Goal: Transaction & Acquisition: Purchase product/service

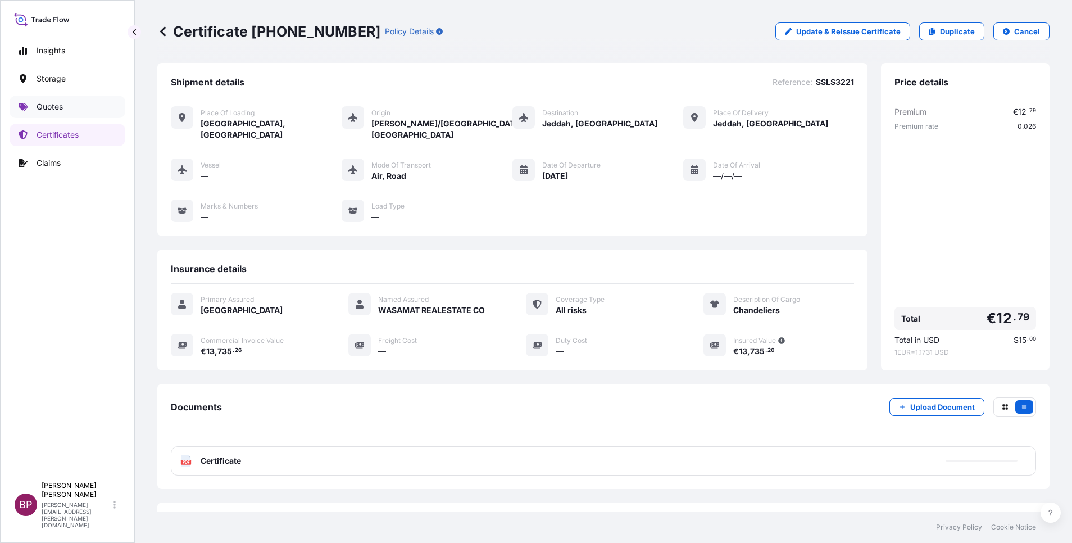
click at [54, 110] on p "Quotes" at bounding box center [50, 106] width 26 height 11
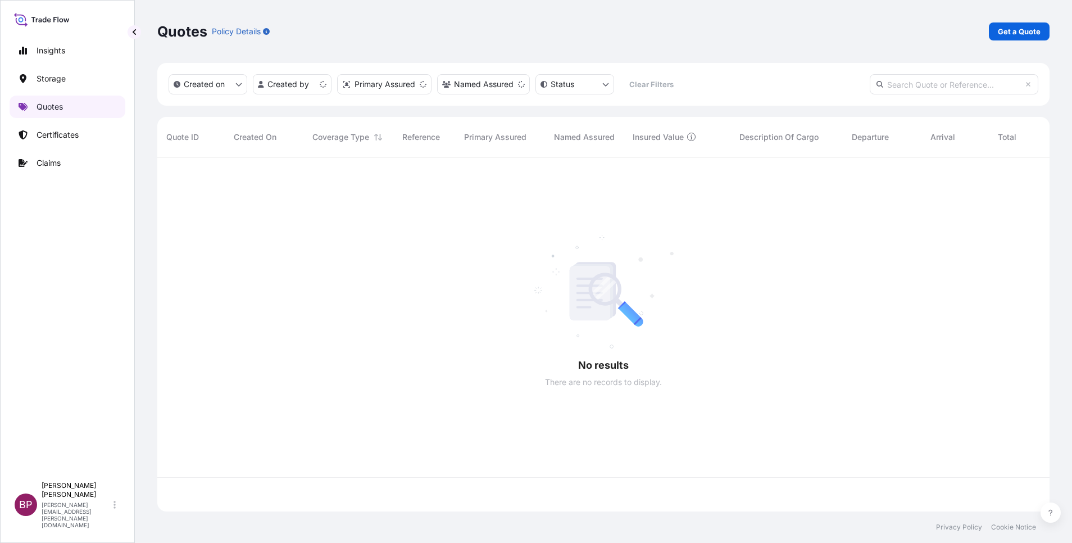
scroll to position [347, 879]
click at [1013, 33] on p "Get a Quote" at bounding box center [1019, 31] width 43 height 11
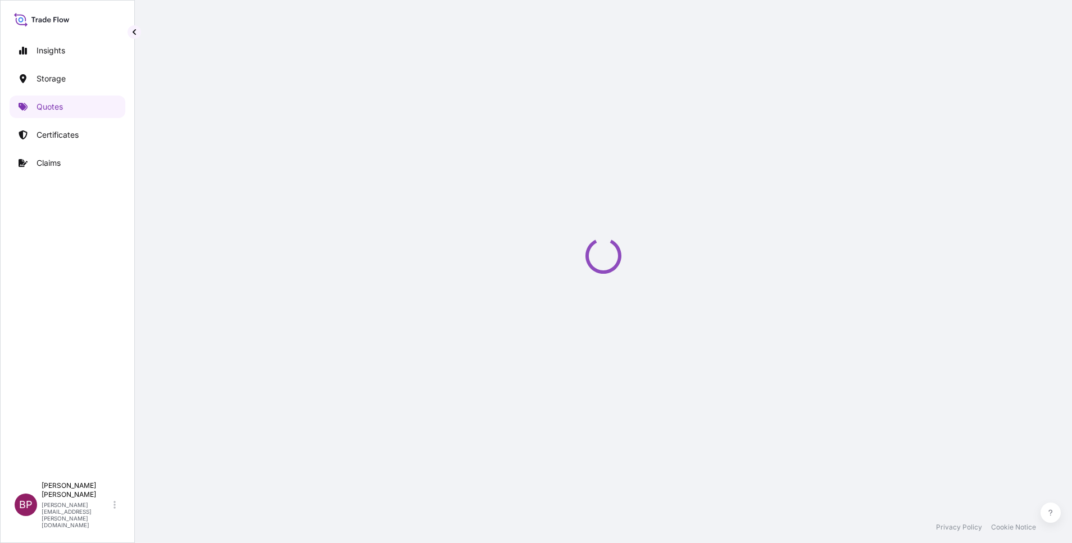
select select "Water"
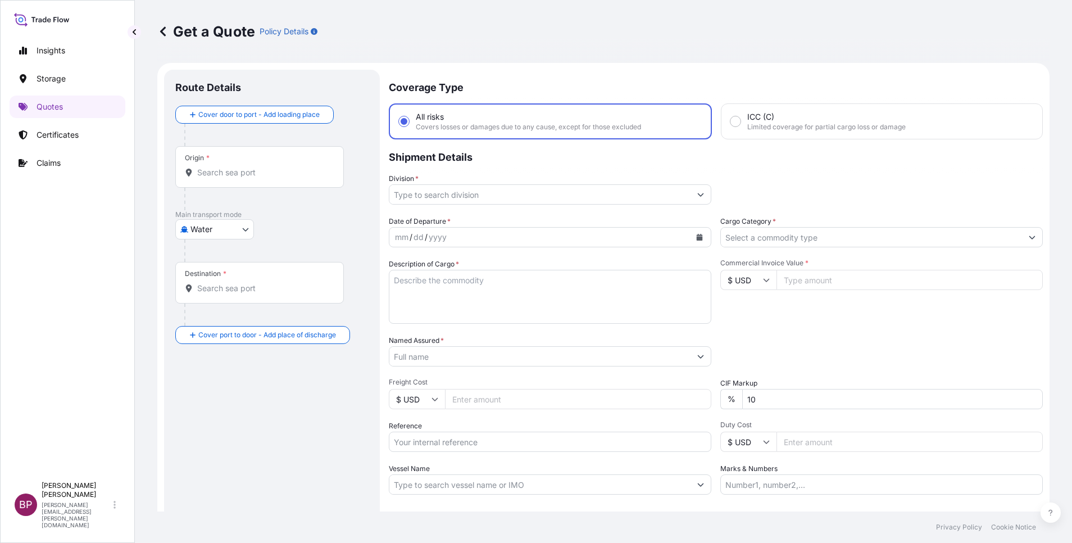
scroll to position [18, 0]
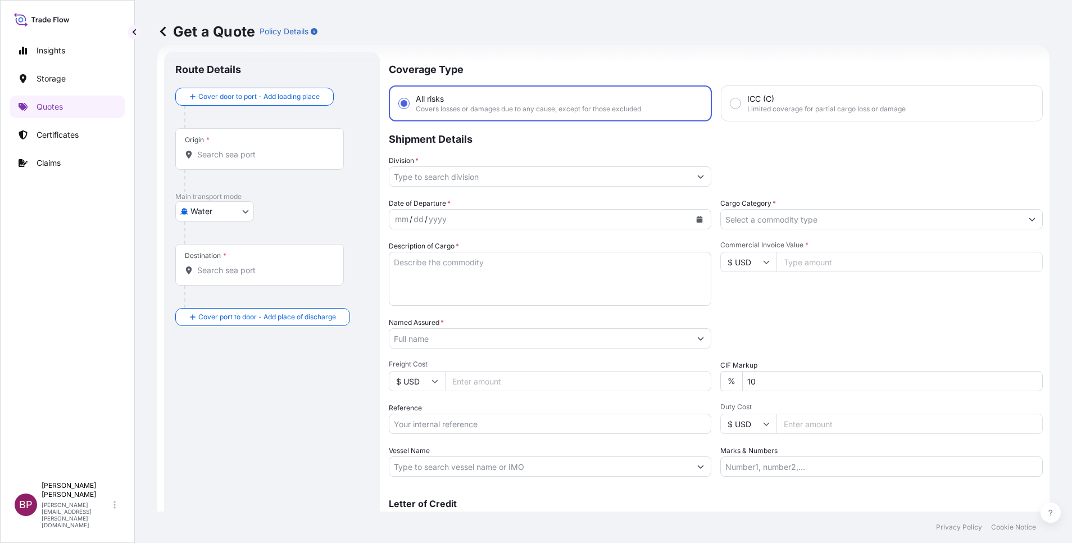
click at [489, 303] on textarea "Description of Cargo *" at bounding box center [550, 279] width 322 height 54
paste textarea "LAMP (ZENITH GOLD)"
type textarea "LAMP (ZENITH GOLD)"
click at [816, 264] on input "Commercial Invoice Value *" at bounding box center [909, 262] width 266 height 20
paste input "1625"
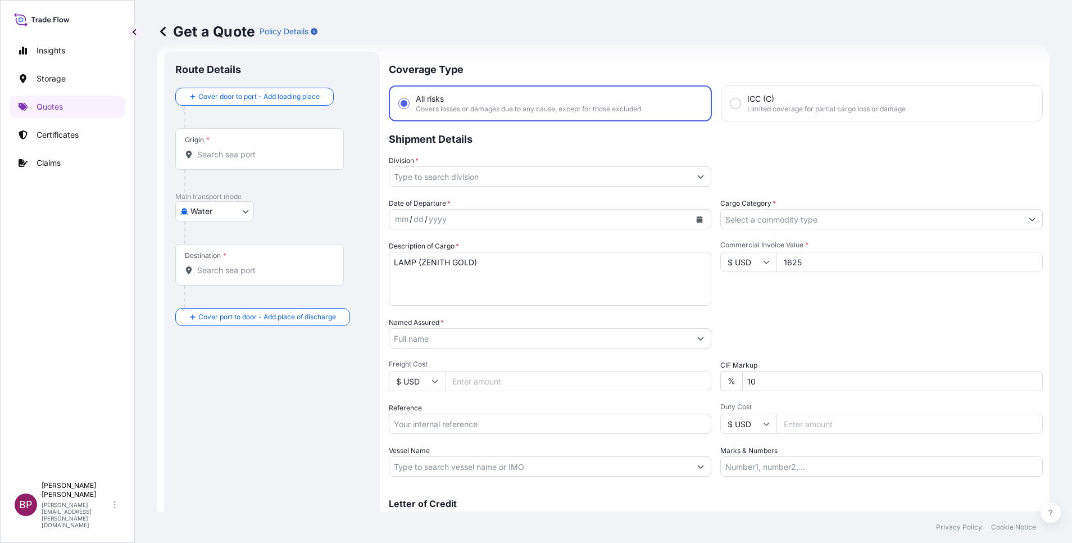
type input "1625"
click at [652, 370] on div "Date of Departure * mm / dd / yyyy Cargo Category * Description of Cargo * LAMP…" at bounding box center [716, 337] width 654 height 279
type input "0"
click at [855, 333] on div "Packing Category Type to search a container mode Please select a primary mode o…" at bounding box center [881, 332] width 322 height 31
click at [481, 336] on input "Named Assured *" at bounding box center [539, 338] width 301 height 20
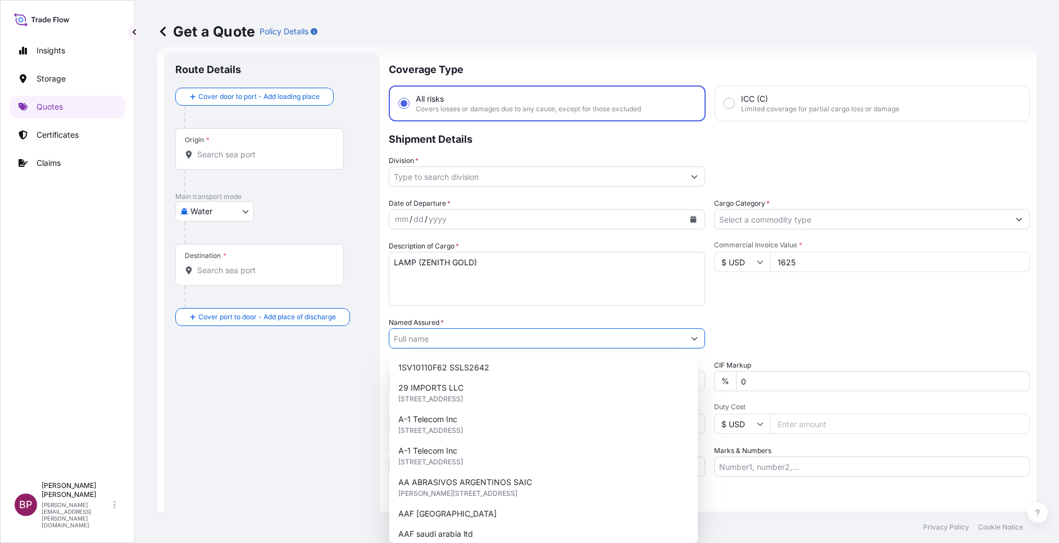
paste input "HOSPITALITY CENTER TRADING COMPANY"
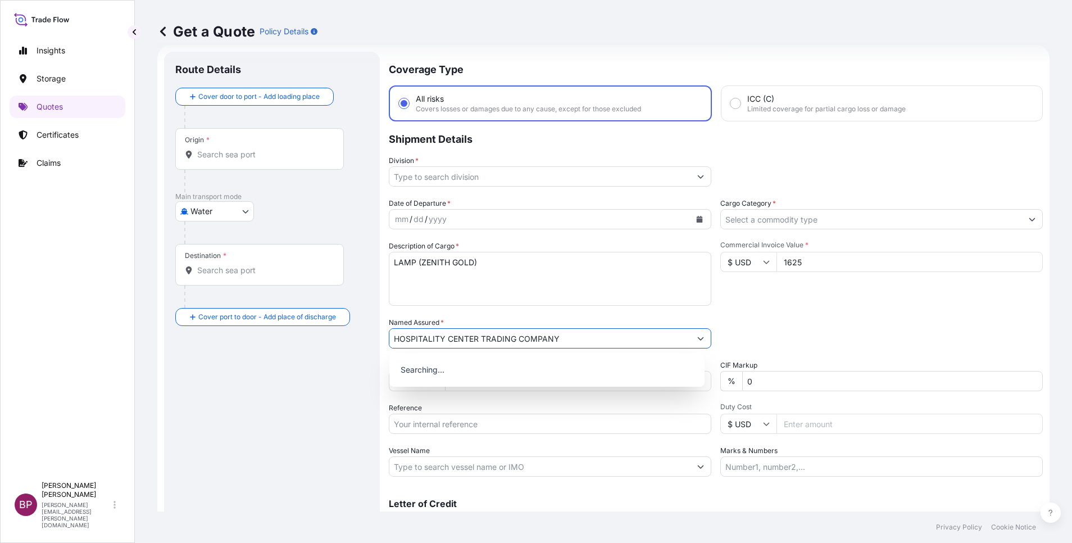
type input "HOSPITALITY CENTER TRADING COMPANY"
click at [693, 223] on button "Calendar" at bounding box center [699, 219] width 18 height 18
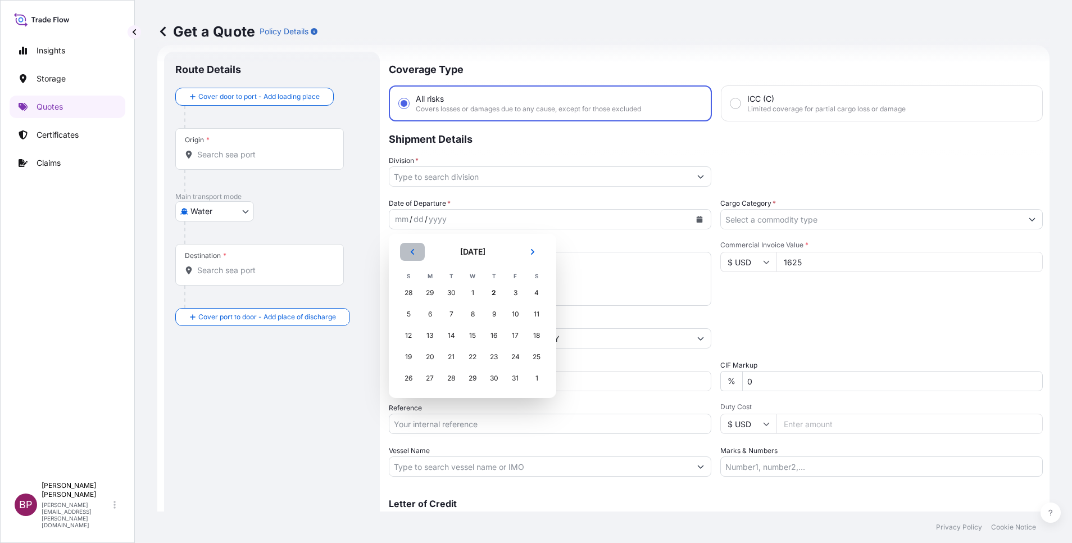
click at [408, 246] on button "Previous" at bounding box center [412, 252] width 25 height 18
click at [450, 379] on div "30" at bounding box center [451, 378] width 20 height 20
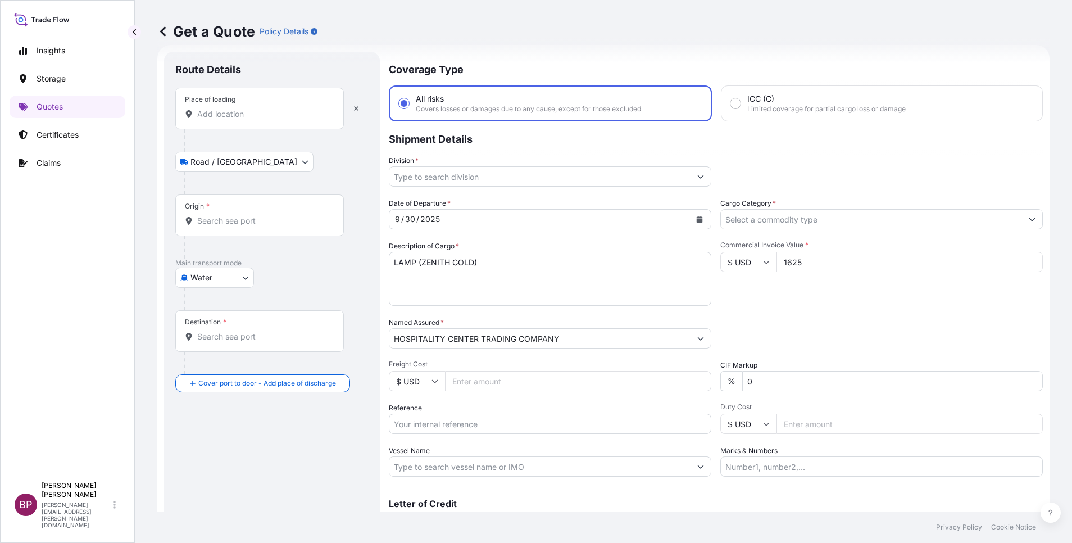
click at [248, 117] on input "Place of loading" at bounding box center [263, 113] width 133 height 11
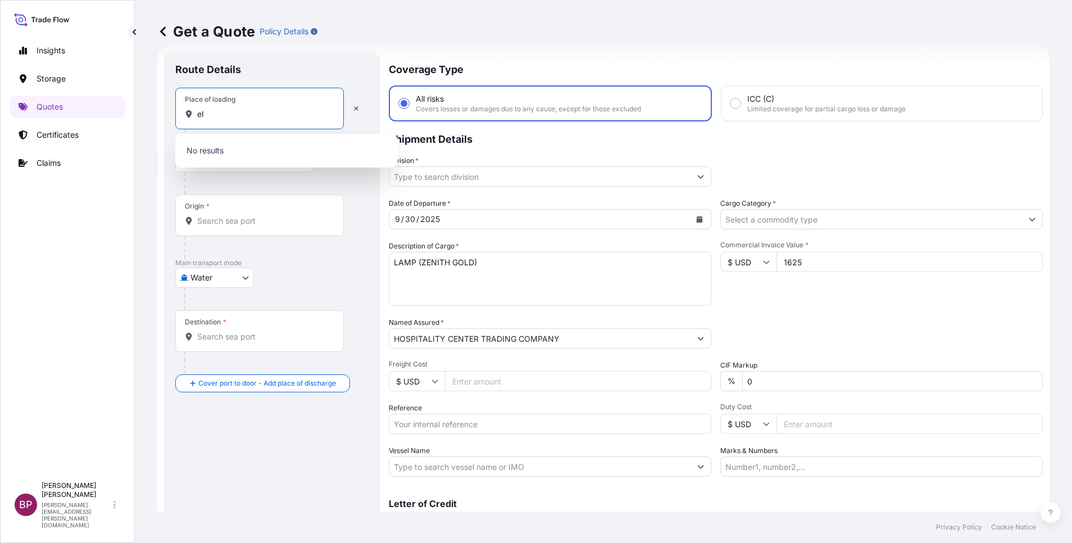
type input "e"
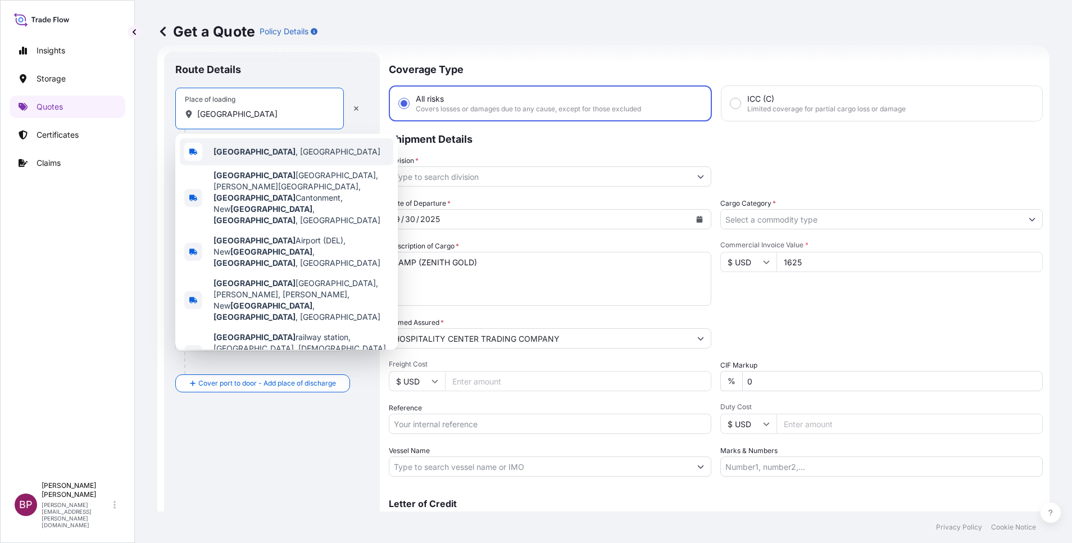
click at [250, 160] on div "[GEOGRAPHIC_DATA] , [GEOGRAPHIC_DATA]" at bounding box center [286, 151] width 213 height 27
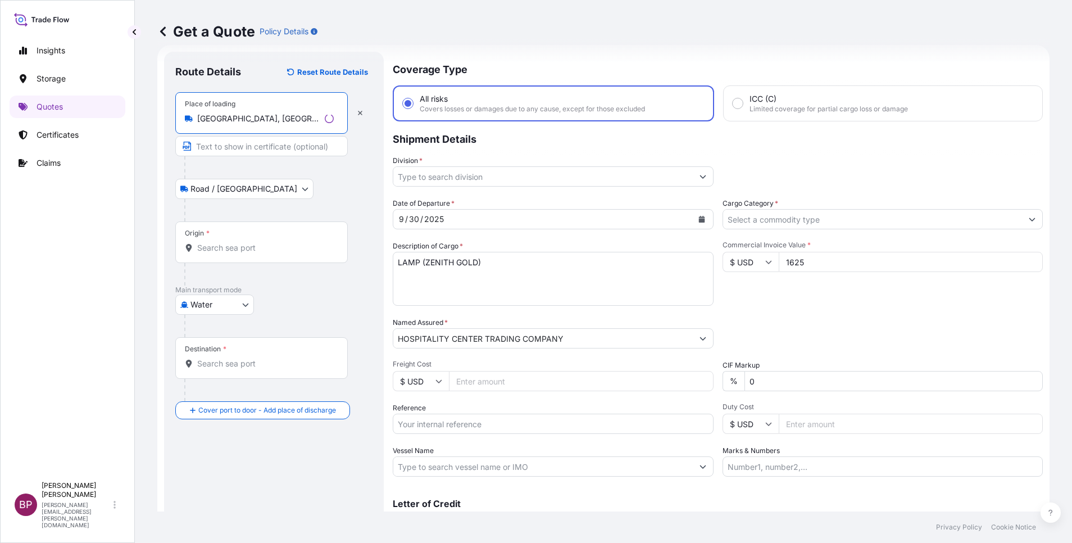
type input "[GEOGRAPHIC_DATA], [GEOGRAPHIC_DATA]"
click at [249, 243] on input "Origin *" at bounding box center [265, 247] width 136 height 11
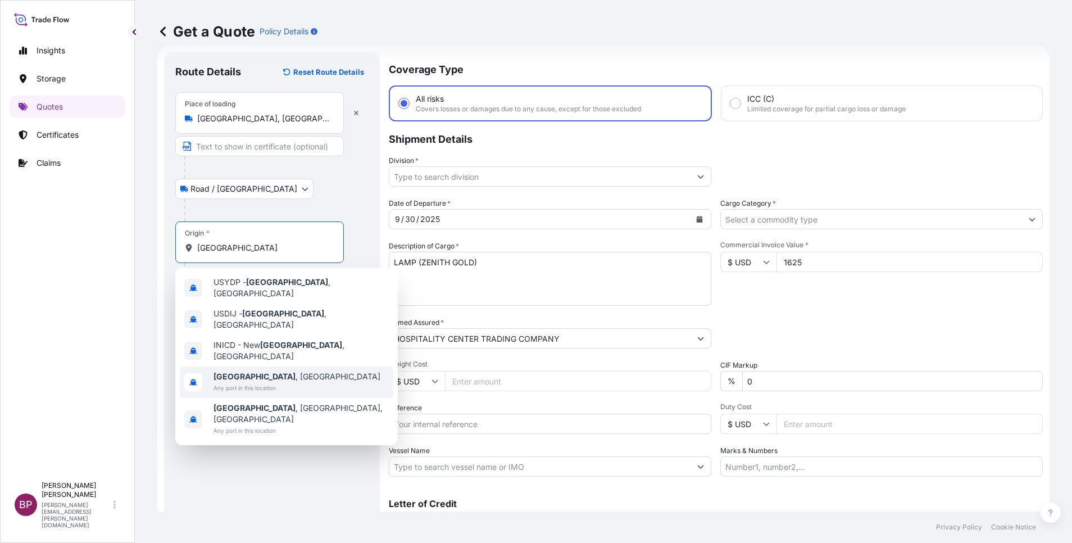
click at [265, 371] on span "[GEOGRAPHIC_DATA] , [GEOGRAPHIC_DATA]" at bounding box center [296, 376] width 167 height 11
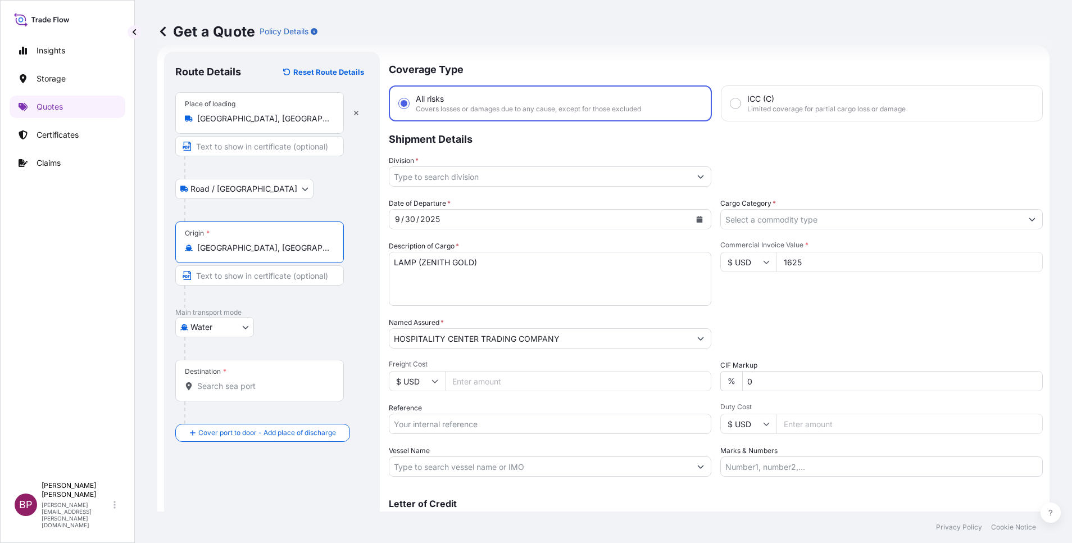
type input "[GEOGRAPHIC_DATA], [GEOGRAPHIC_DATA]"
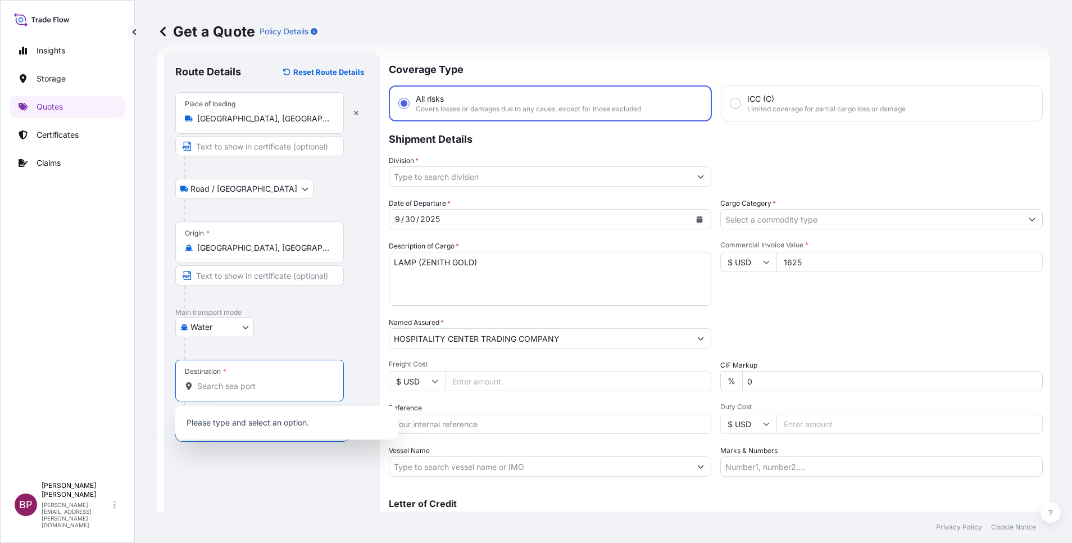
click at [256, 389] on input "Destination *" at bounding box center [263, 385] width 133 height 11
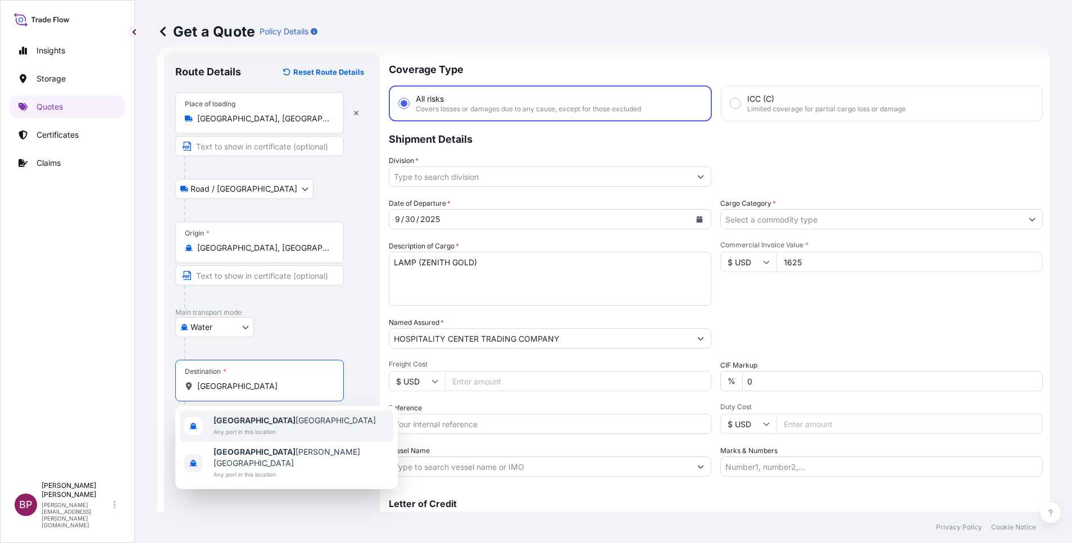
click at [254, 421] on span "[GEOGRAPHIC_DATA] [GEOGRAPHIC_DATA]" at bounding box center [294, 420] width 162 height 11
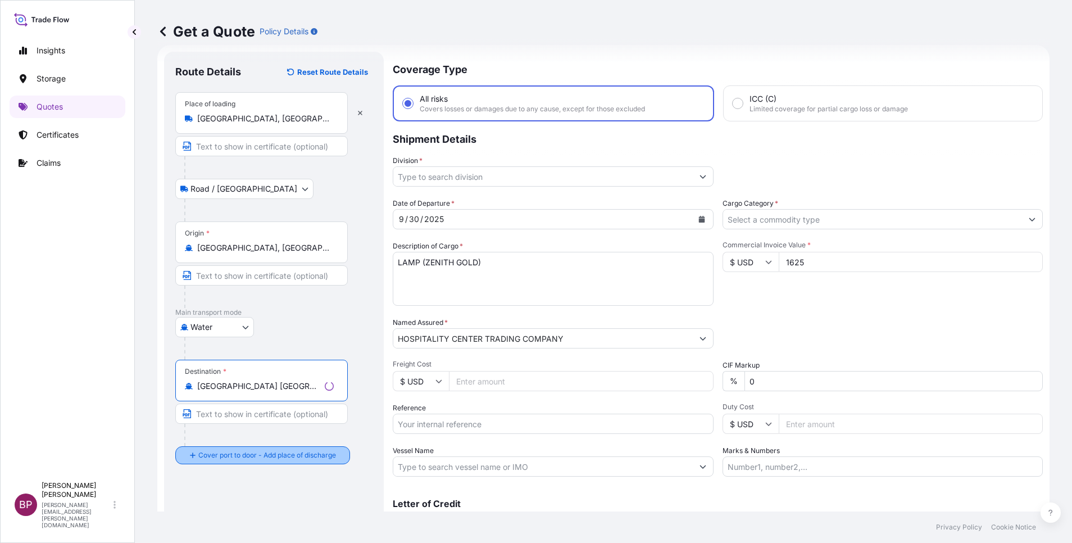
type input "[GEOGRAPHIC_DATA] [GEOGRAPHIC_DATA]"
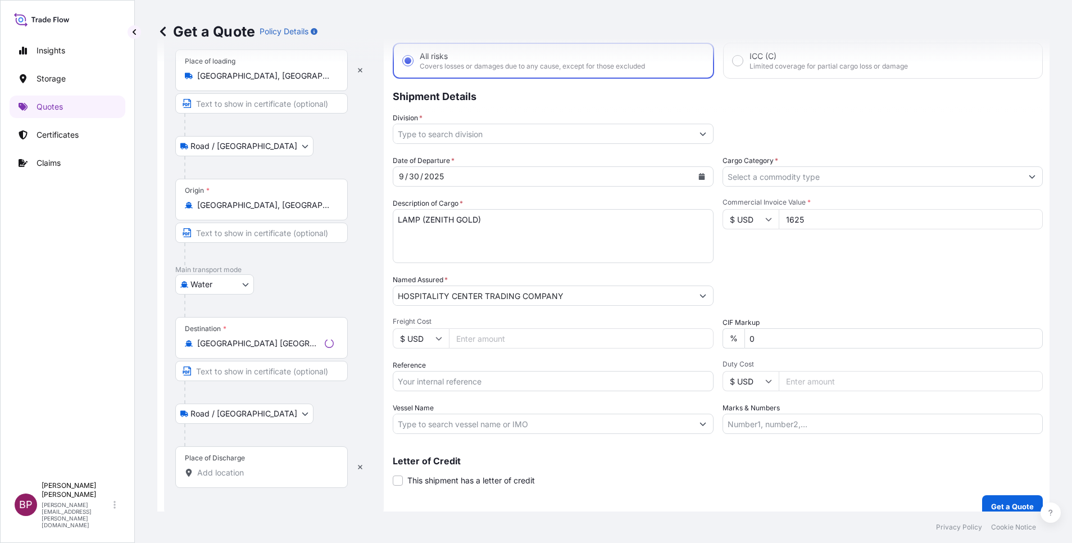
scroll to position [74, 0]
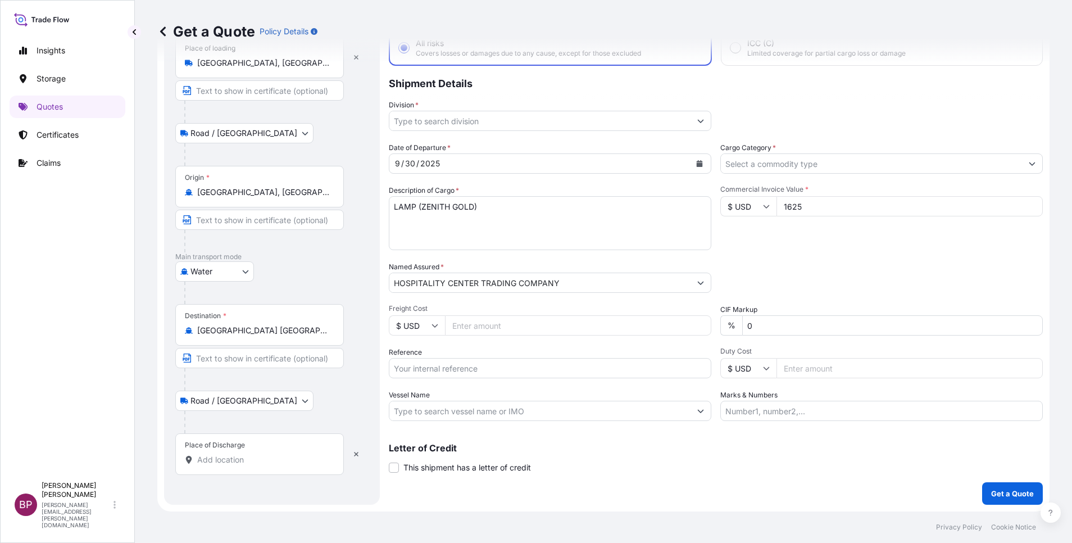
click at [262, 452] on div "Place of Discharge" at bounding box center [259, 454] width 169 height 42
click at [262, 454] on input "Place of Discharge" at bounding box center [263, 459] width 133 height 11
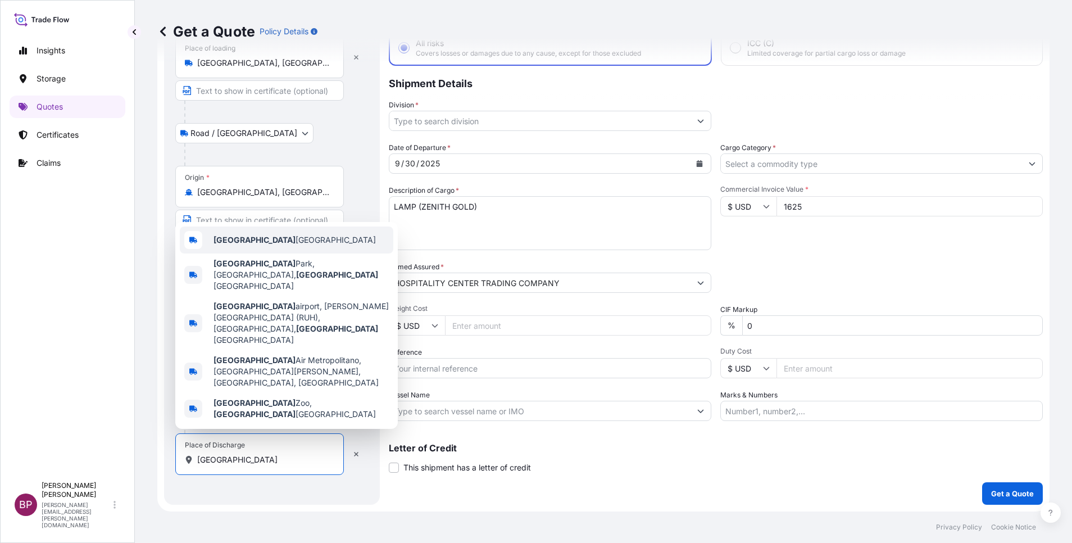
click at [270, 245] on span "[GEOGRAPHIC_DATA] [GEOGRAPHIC_DATA]" at bounding box center [294, 239] width 162 height 11
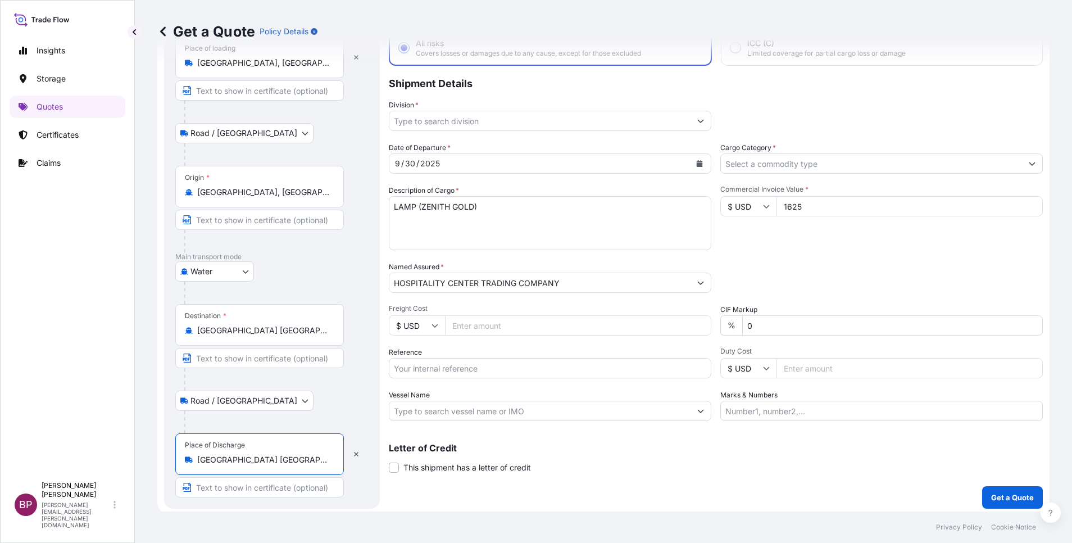
type input "[GEOGRAPHIC_DATA] [GEOGRAPHIC_DATA]"
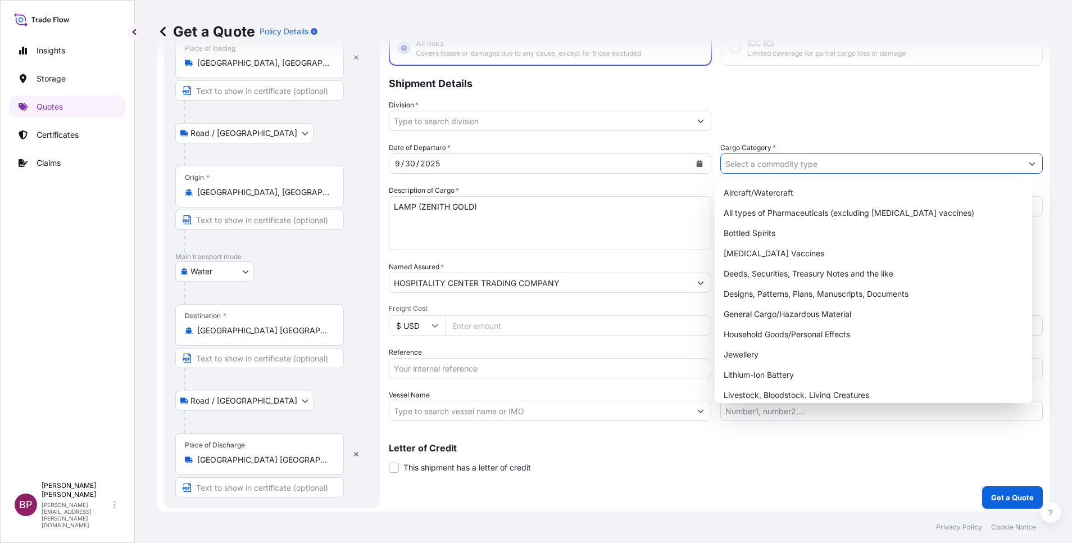
click at [859, 160] on input "Cargo Category *" at bounding box center [871, 163] width 301 height 20
click at [787, 312] on div "General Cargo/Hazardous Material" at bounding box center [873, 314] width 308 height 20
type input "General Cargo/Hazardous Material"
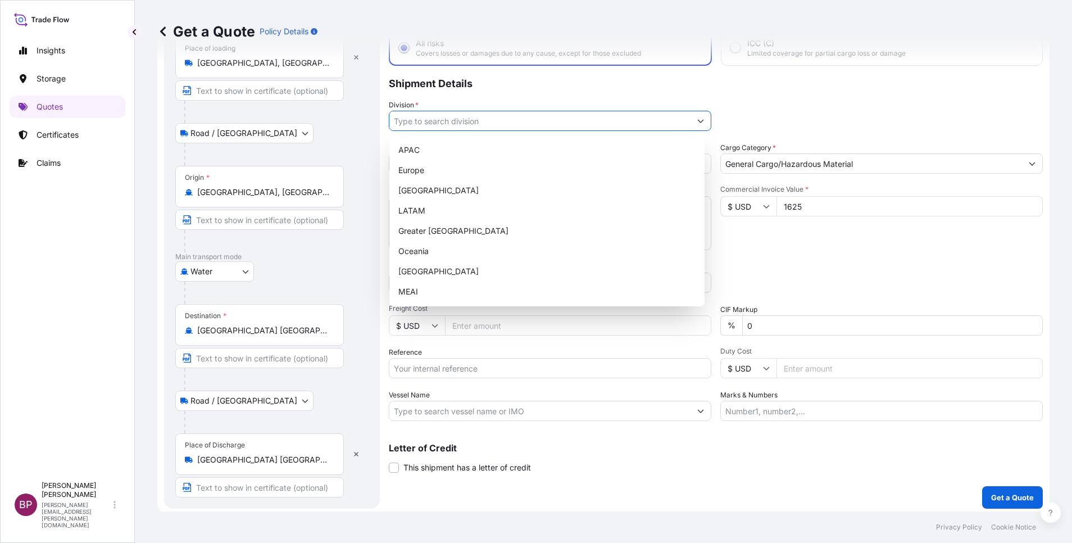
click at [697, 119] on icon "Show suggestions" at bounding box center [700, 120] width 7 height 7
click at [474, 288] on div "MEAI" at bounding box center [547, 291] width 306 height 20
type input "MEAI"
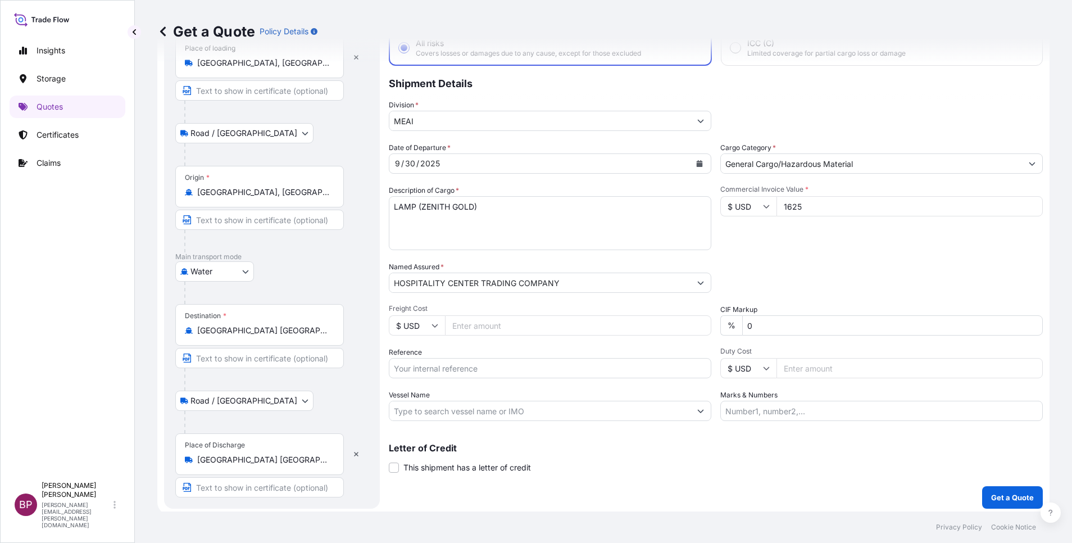
click at [876, 267] on div "Packing Category Type to search a container mode Please select a primary mode o…" at bounding box center [881, 276] width 322 height 31
click at [1009, 494] on p "Get a Quote" at bounding box center [1012, 496] width 43 height 11
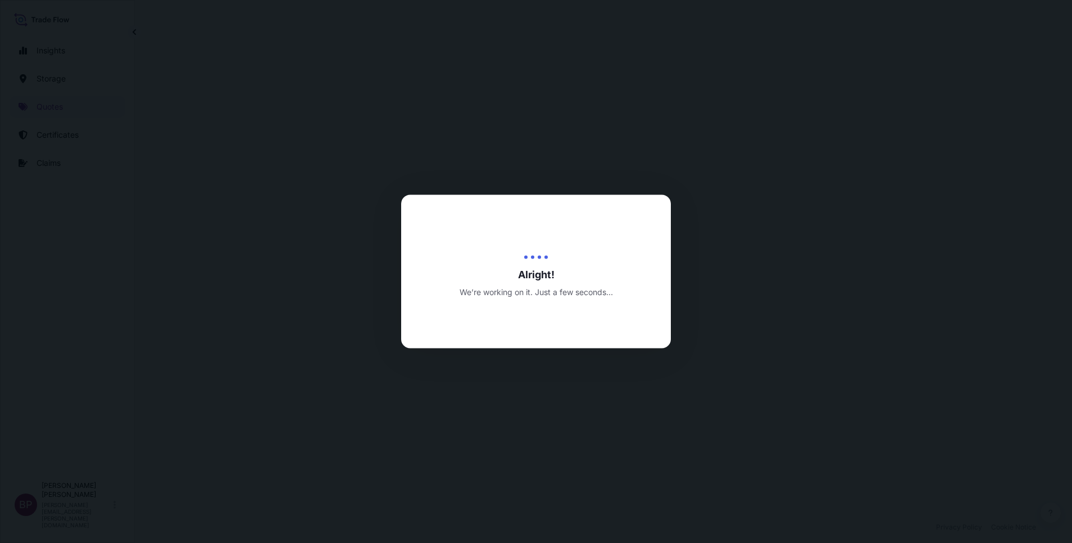
select select "Road / [GEOGRAPHIC_DATA]"
select select "Water"
select select "Road / [GEOGRAPHIC_DATA]"
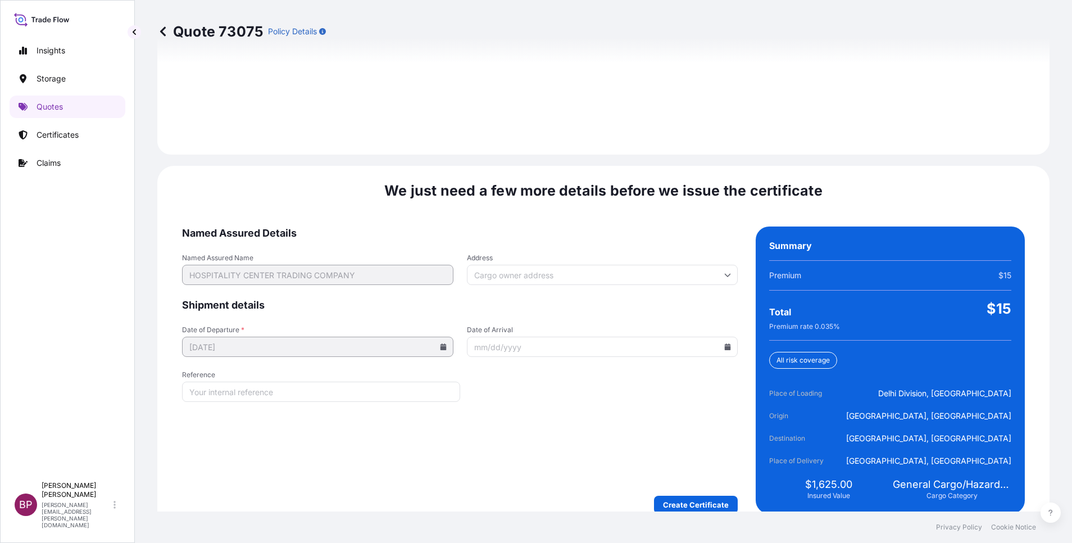
scroll to position [1665, 0]
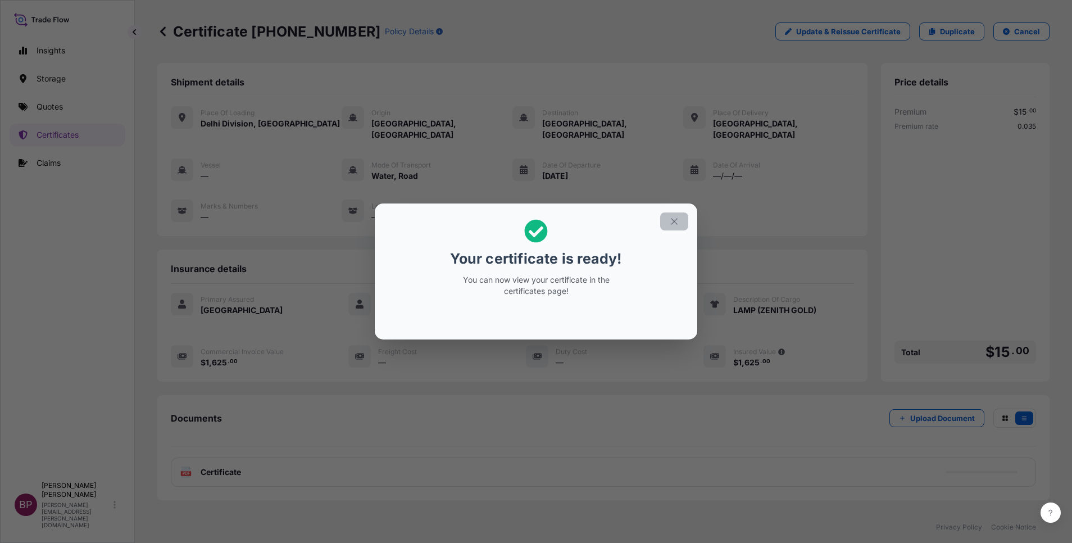
click at [676, 223] on icon "button" at bounding box center [674, 221] width 6 height 6
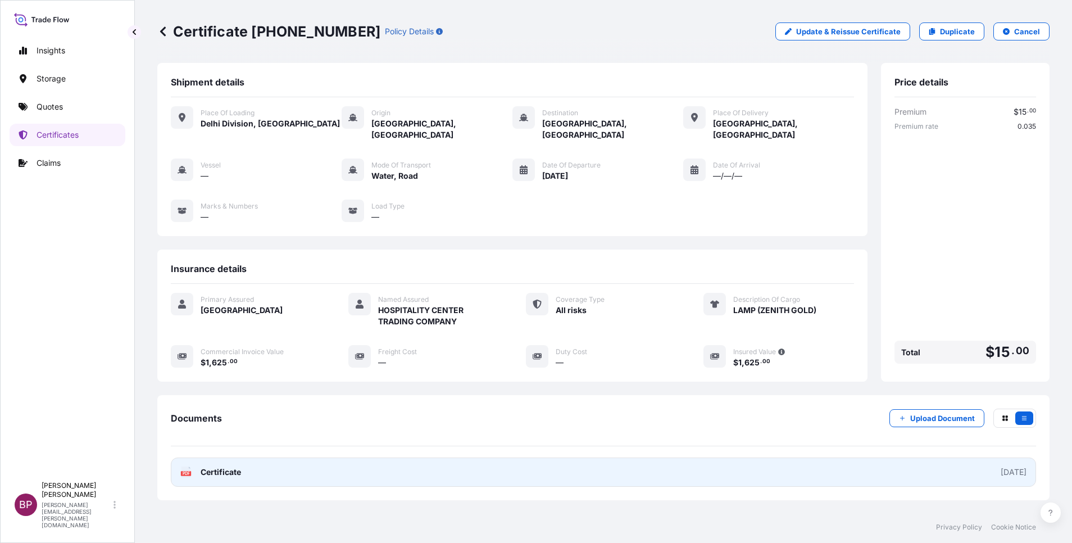
click at [229, 466] on span "Certificate" at bounding box center [221, 471] width 40 height 11
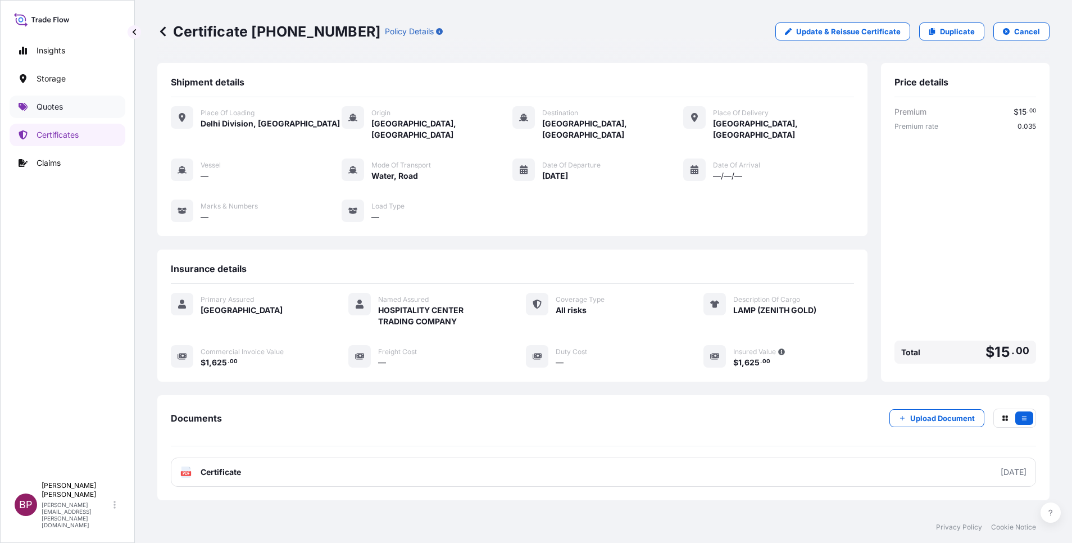
click at [60, 106] on p "Quotes" at bounding box center [50, 106] width 26 height 11
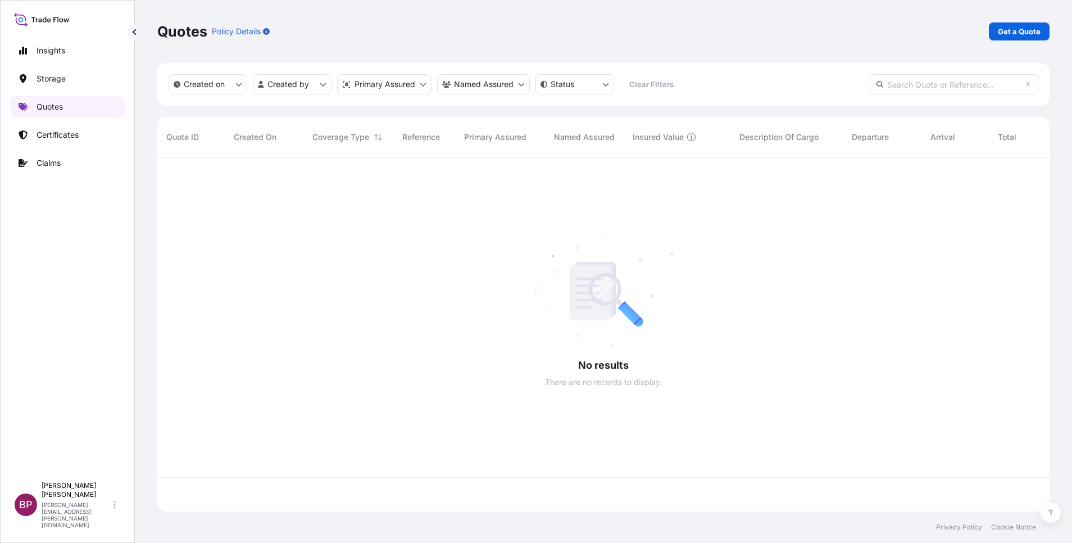
scroll to position [347, 879]
click at [1013, 28] on p "Get a Quote" at bounding box center [1019, 31] width 43 height 11
select select "Water"
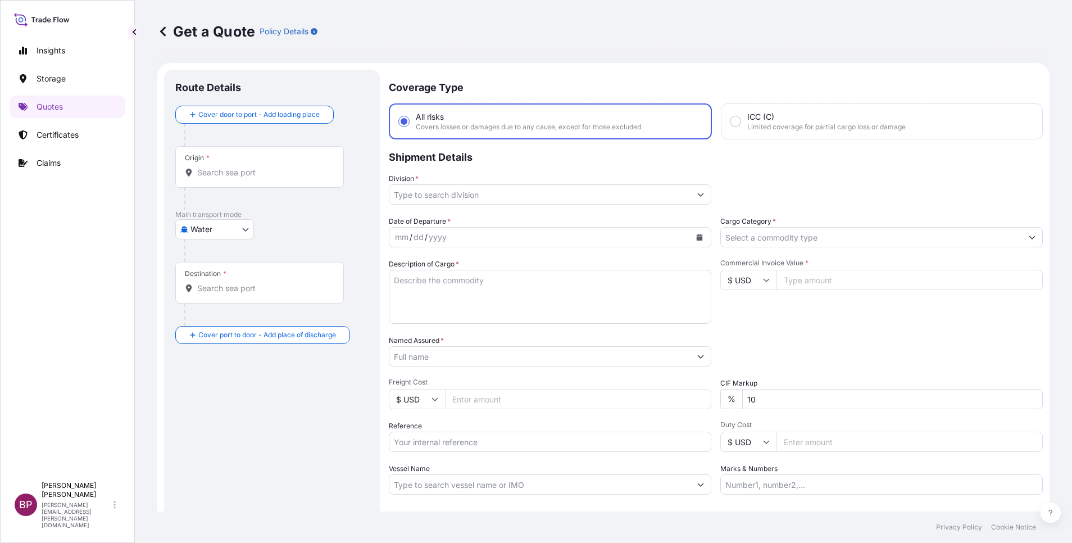
scroll to position [18, 0]
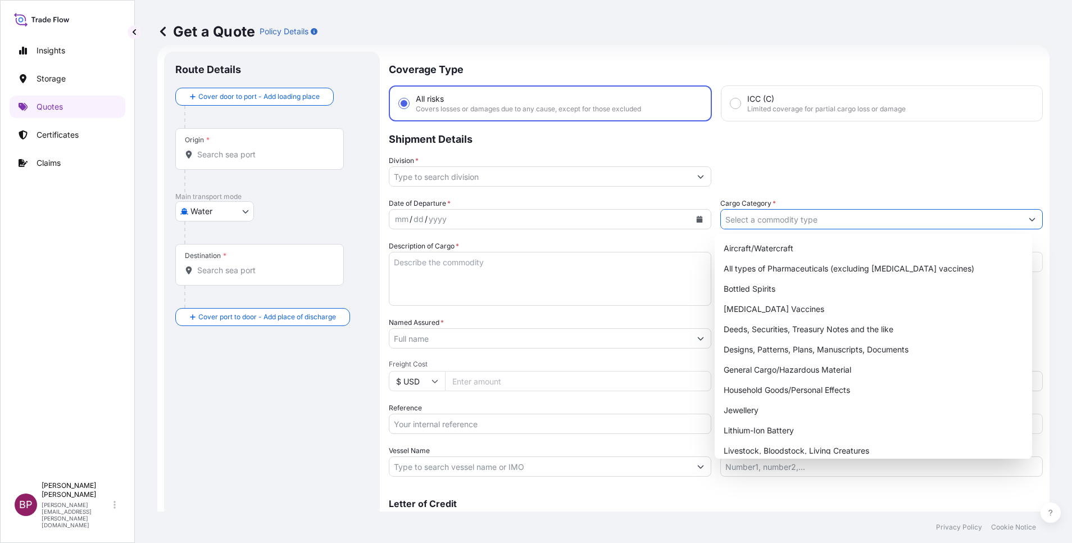
drag, startPoint x: 879, startPoint y: 220, endPoint x: 816, endPoint y: 259, distance: 74.4
click at [879, 220] on input "Cargo Category *" at bounding box center [871, 219] width 301 height 20
click at [790, 376] on div "General Cargo/Hazardous Material" at bounding box center [873, 369] width 308 height 20
type input "General Cargo/Hazardous Material"
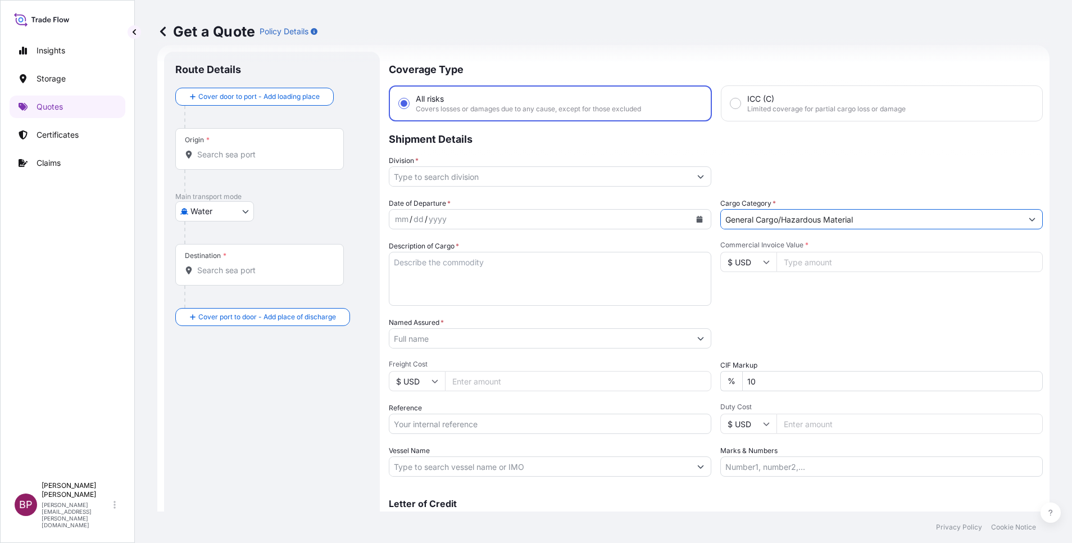
click at [698, 177] on icon "Show suggestions" at bounding box center [701, 176] width 6 height 3
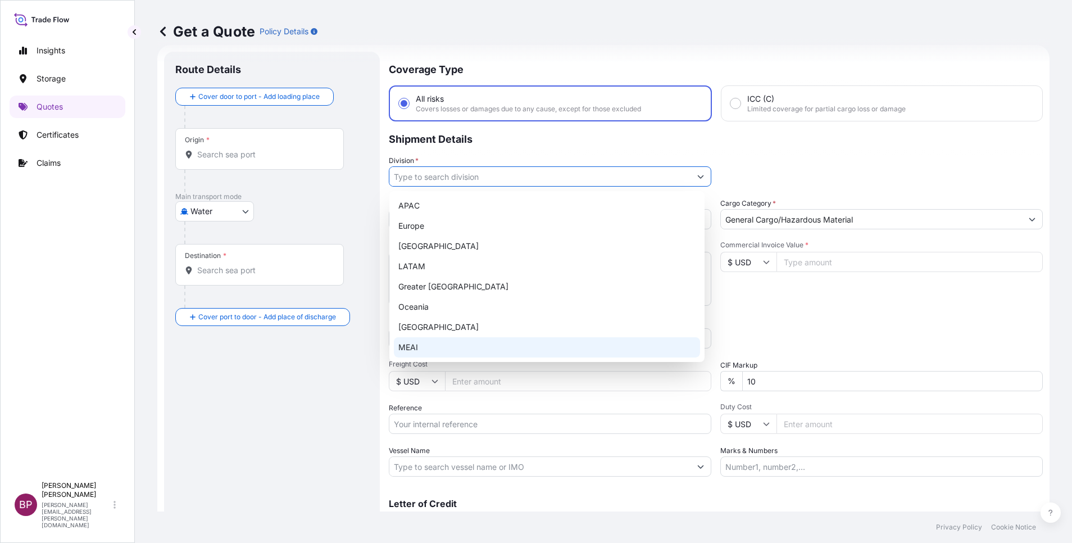
click at [445, 347] on div "MEAI" at bounding box center [547, 347] width 306 height 20
type input "MEAI"
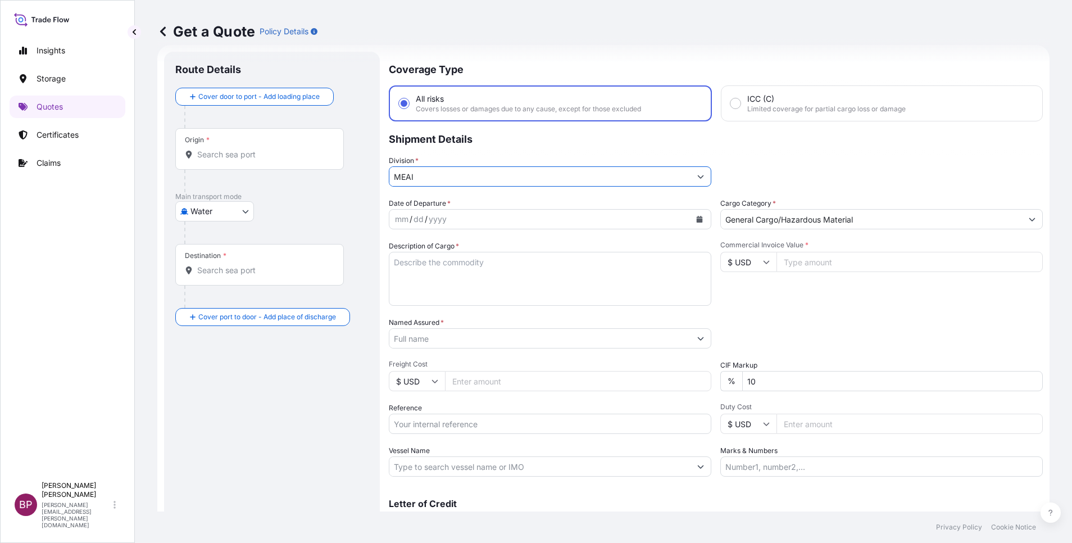
click at [452, 344] on input "Named Assured *" at bounding box center [539, 338] width 301 height 20
paste input "TRANSFORMERS AND BUSWAYS SOLUTIONS"
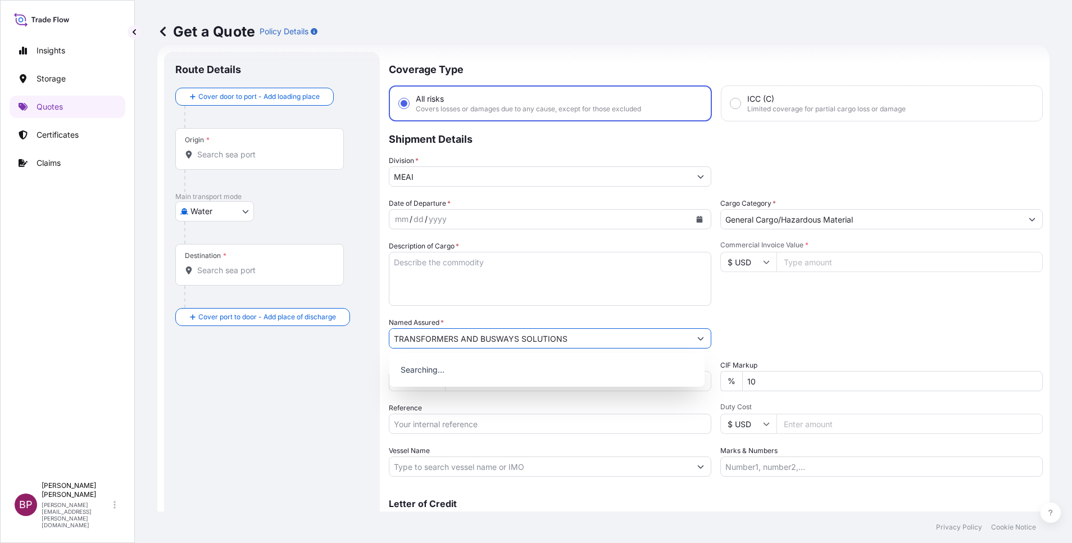
type input "TRANSFORMERS AND BUSWAYS SOLUTIONS"
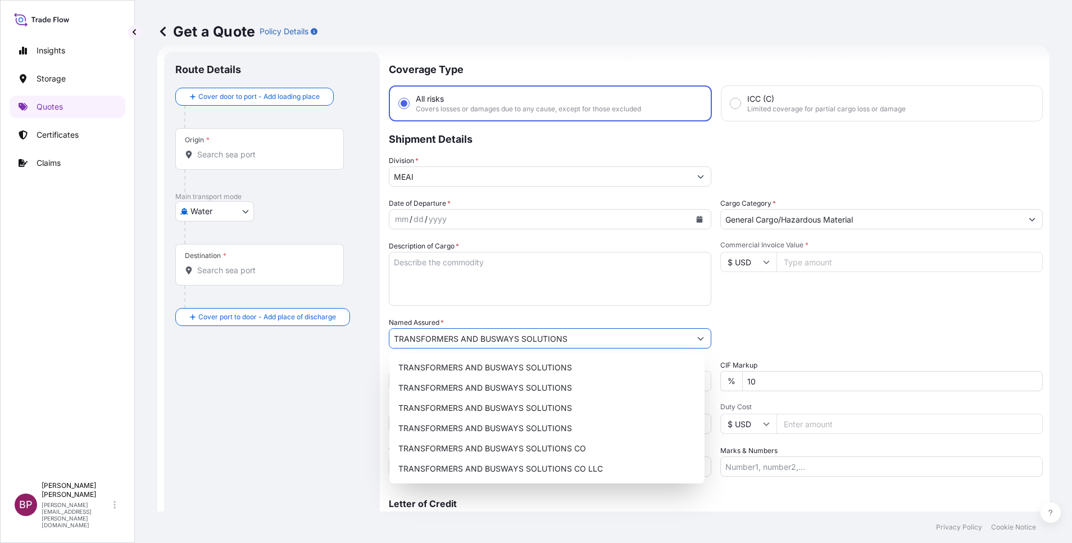
click at [817, 262] on input "Commercial Invoice Value *" at bounding box center [909, 262] width 266 height 20
paste input "10999"
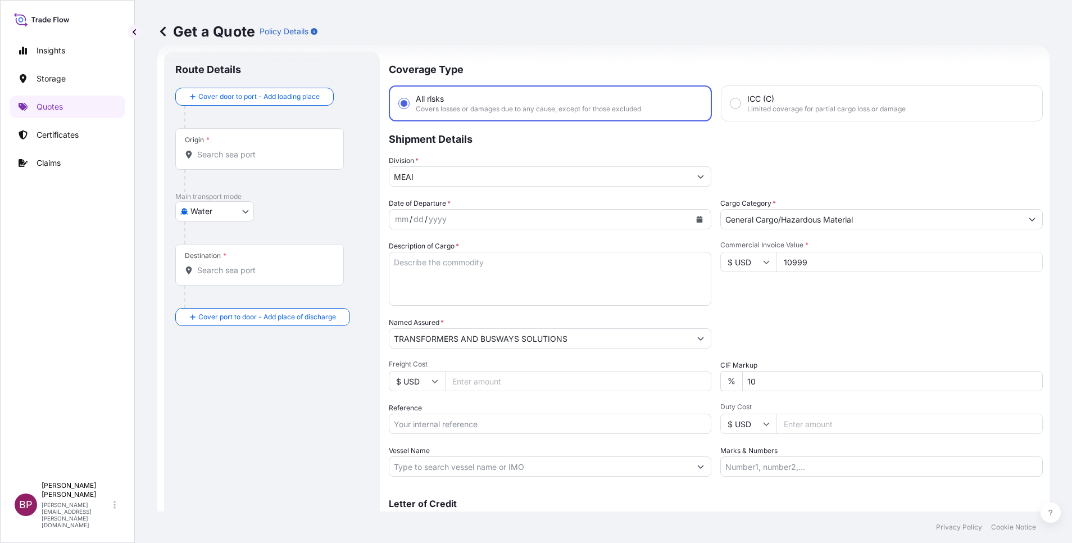
type input "10999"
click at [779, 330] on div "Packing Category Type to search a container mode Please select a primary mode o…" at bounding box center [881, 332] width 322 height 31
click at [436, 421] on input "Reference" at bounding box center [550, 423] width 322 height 20
paste input "232- 15439174"
type input "232- 15439174"
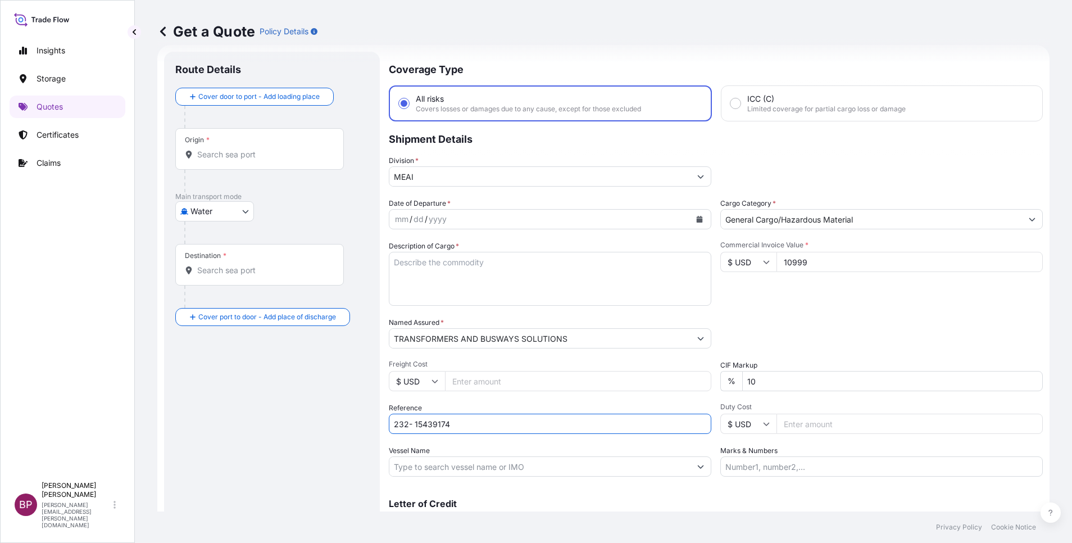
click at [475, 277] on textarea "Description of Cargo *" at bounding box center [550, 279] width 322 height 54
paste textarea "Busway accessories"
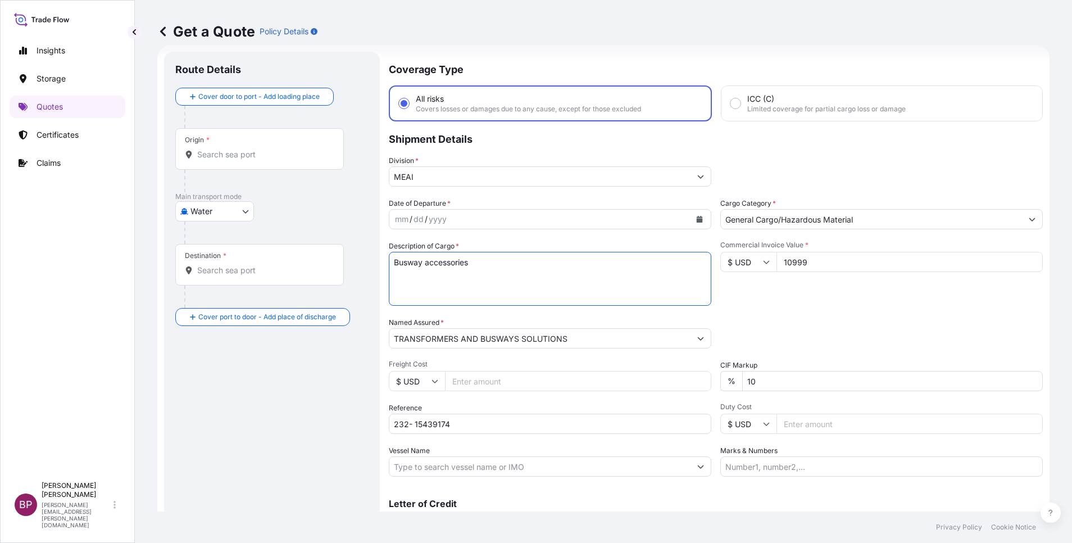
type textarea "Busway accessories"
click at [691, 215] on button "Calendar" at bounding box center [699, 219] width 18 height 18
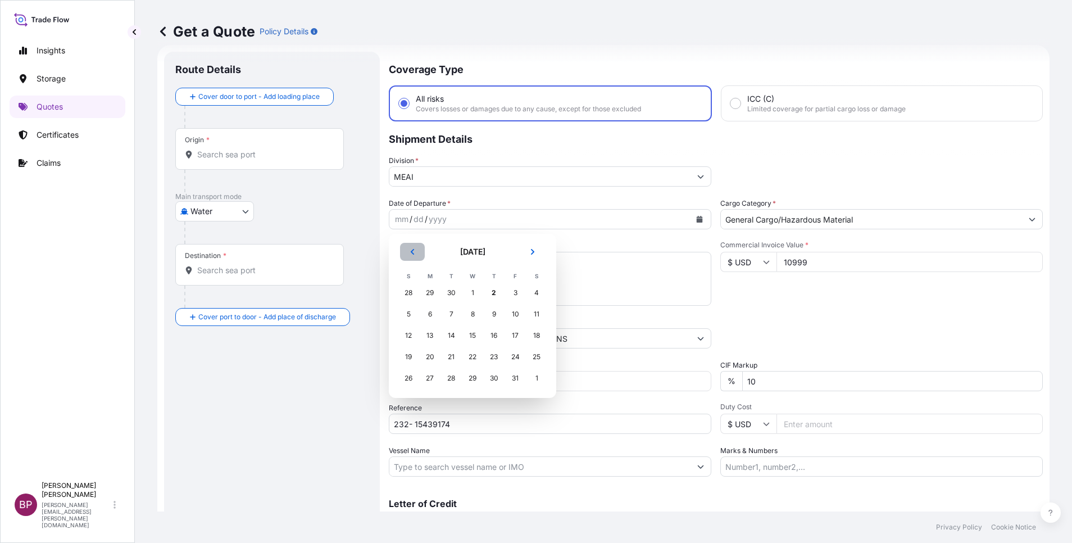
click at [415, 253] on icon "Previous" at bounding box center [412, 251] width 7 height 7
click at [433, 380] on div "29" at bounding box center [430, 378] width 20 height 20
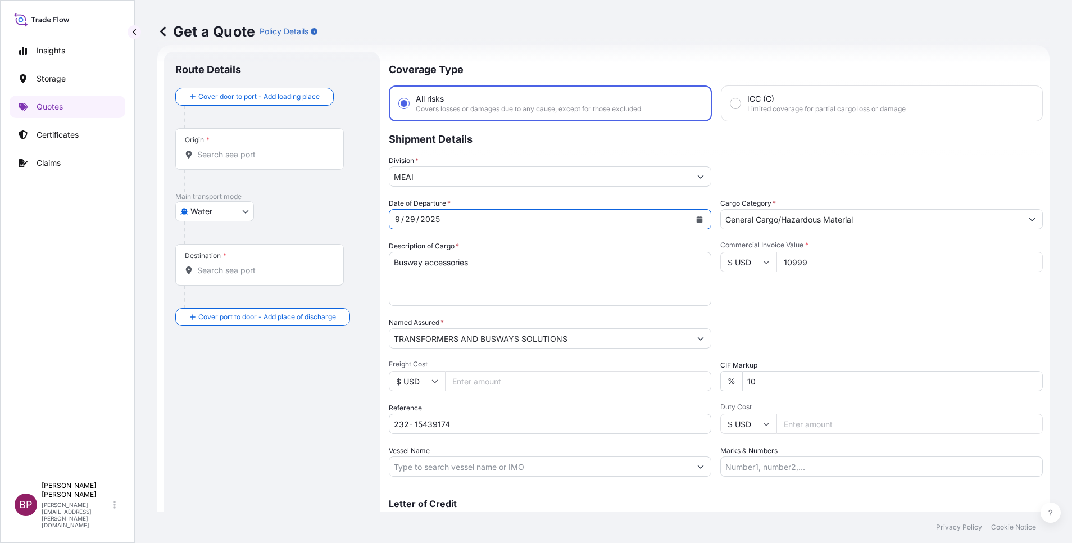
click at [227, 216] on body "[DATE] Selected Date: [DATE] Insights Storage Quotes Certificates Claims BP [PE…" at bounding box center [536, 271] width 1072 height 543
click at [208, 238] on div "Air" at bounding box center [215, 240] width 70 height 20
select select "Air"
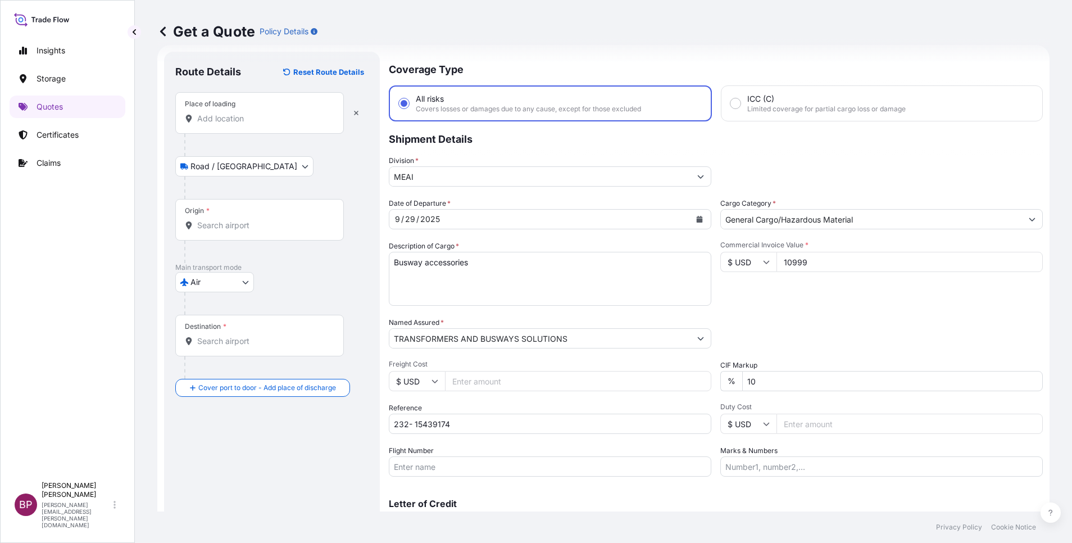
click at [226, 117] on input "Place of loading" at bounding box center [263, 118] width 133 height 11
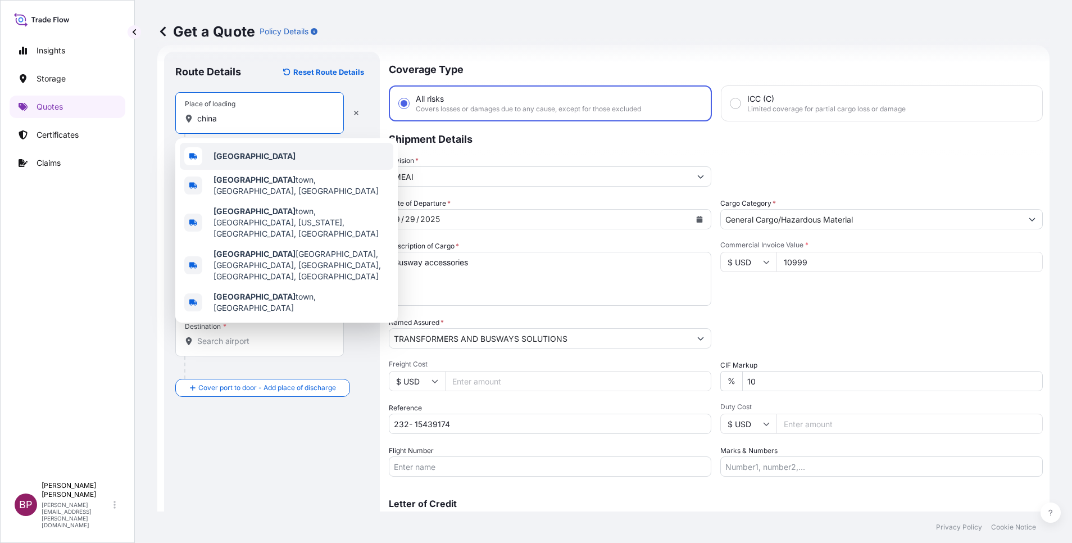
click at [238, 153] on div "[GEOGRAPHIC_DATA]" at bounding box center [286, 156] width 213 height 27
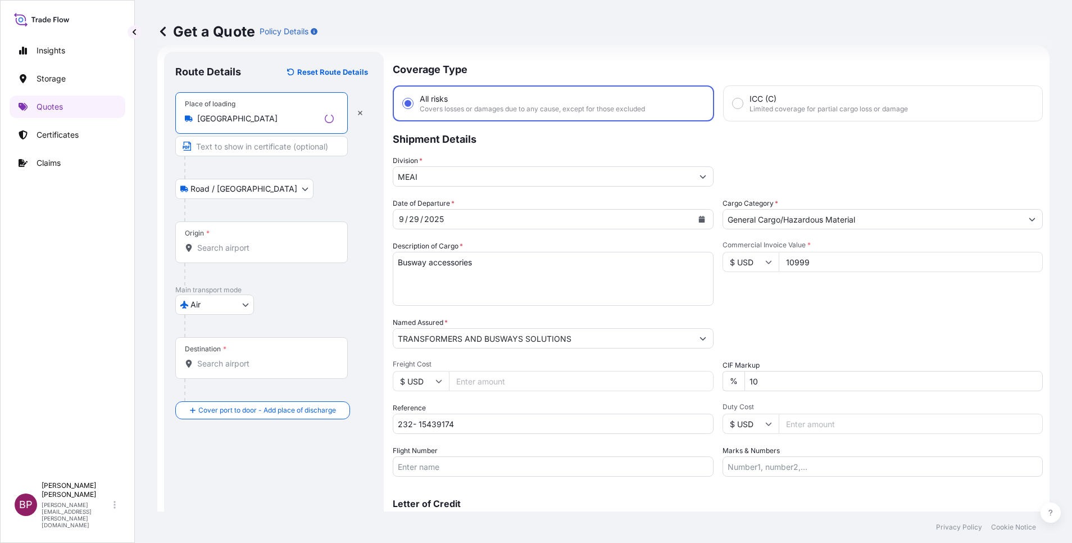
type input "[GEOGRAPHIC_DATA]"
click at [222, 252] on input "Origin *" at bounding box center [265, 247] width 136 height 11
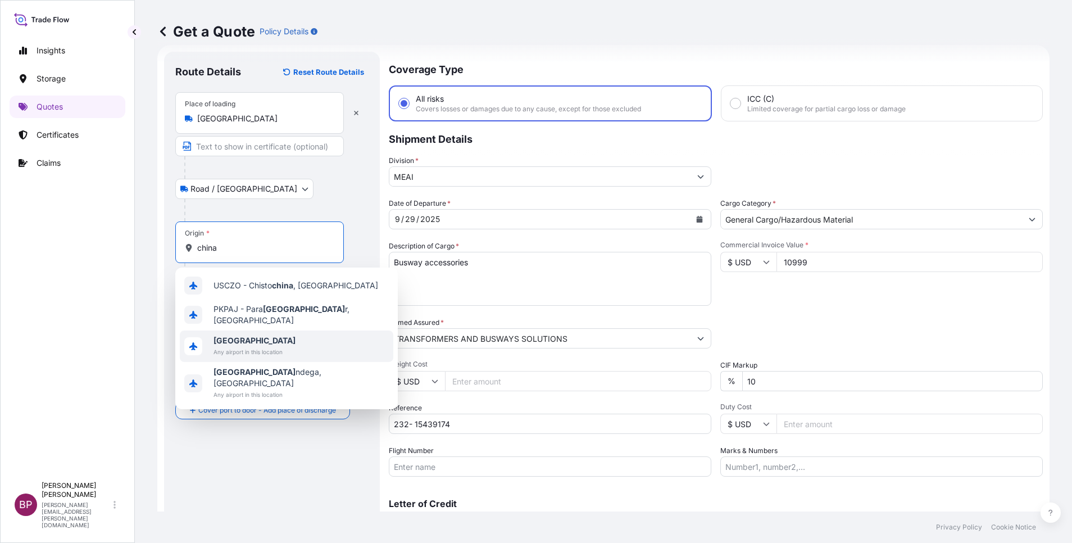
click at [262, 346] on span "Any airport in this location" at bounding box center [254, 351] width 82 height 11
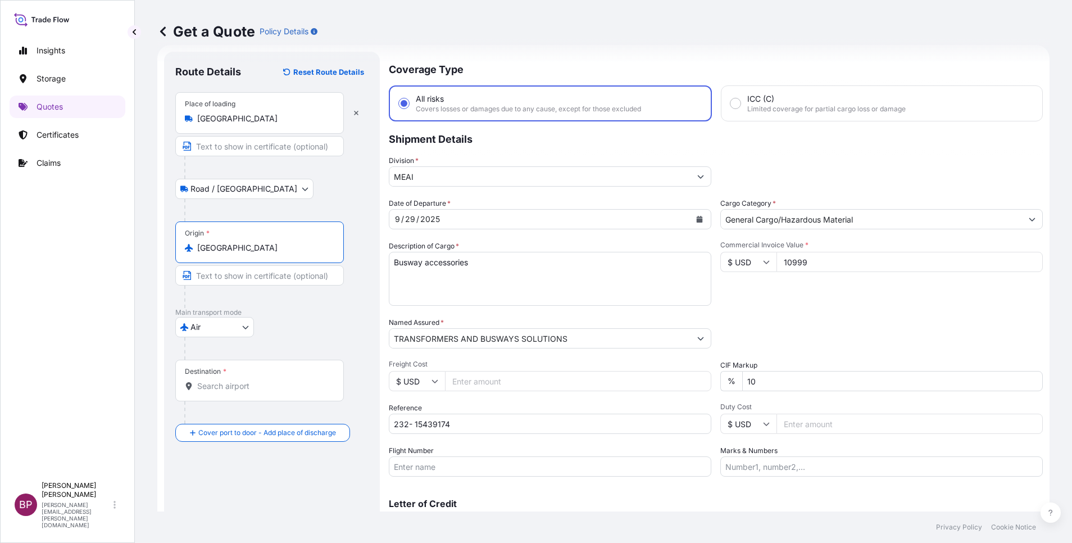
type input "[GEOGRAPHIC_DATA]"
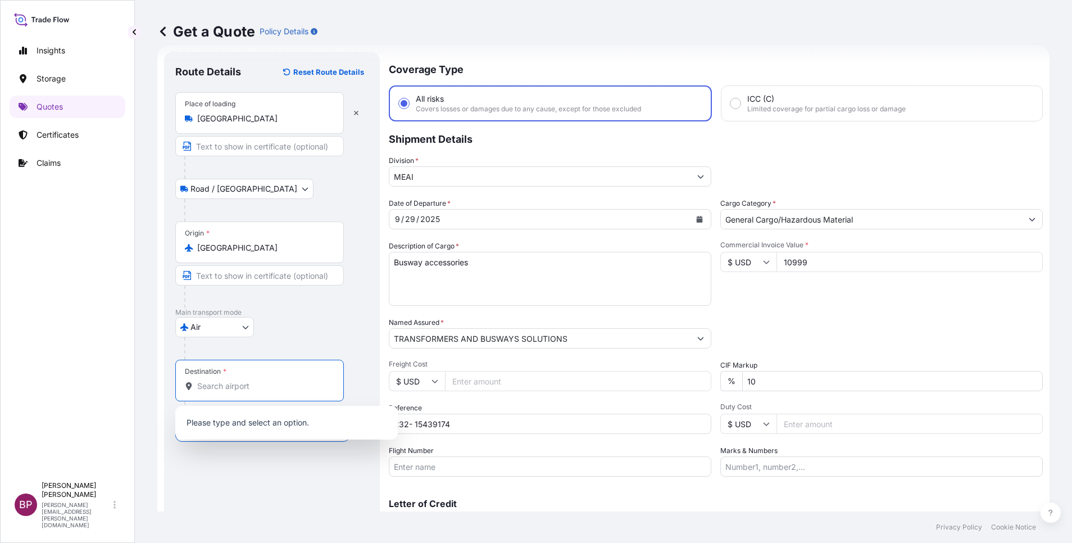
click at [230, 388] on input "Destination *" at bounding box center [263, 385] width 133 height 11
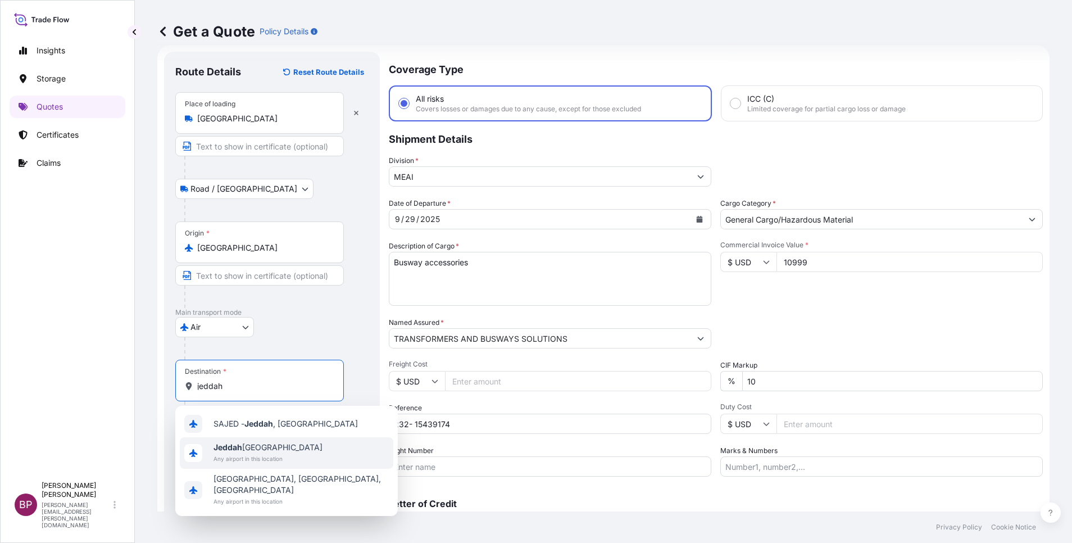
click at [268, 447] on span "Jeddah [GEOGRAPHIC_DATA]" at bounding box center [267, 446] width 109 height 11
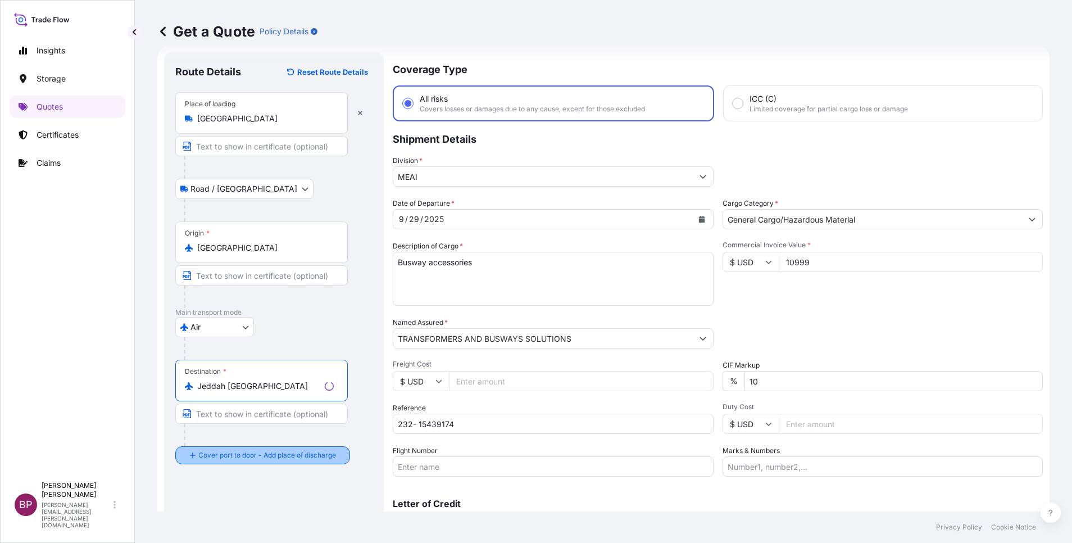
type input "Jeddah [GEOGRAPHIC_DATA]"
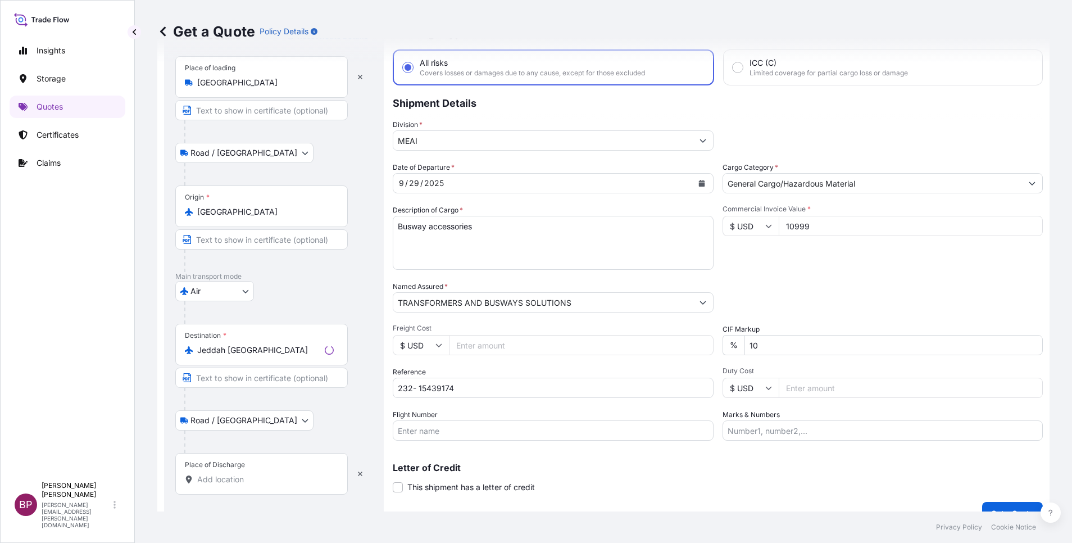
scroll to position [74, 0]
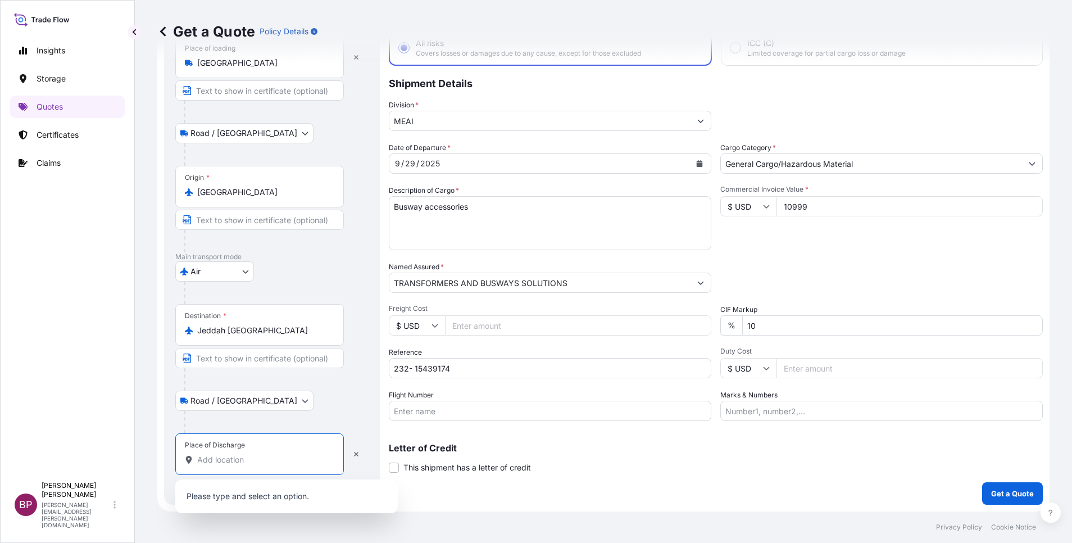
click at [248, 456] on input "Place of Discharge" at bounding box center [263, 459] width 133 height 11
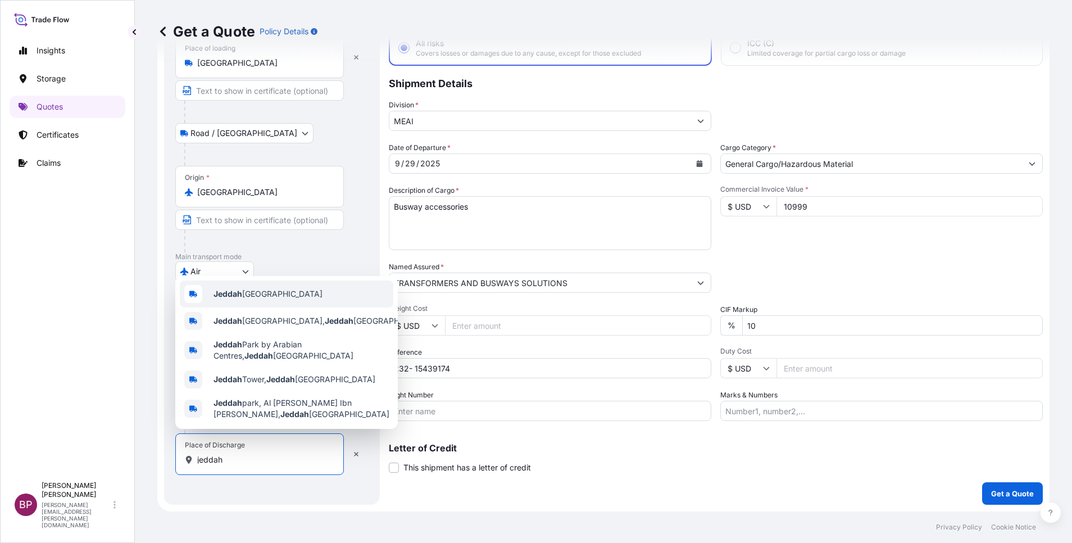
click at [271, 294] on span "Jeddah [GEOGRAPHIC_DATA]" at bounding box center [267, 293] width 109 height 11
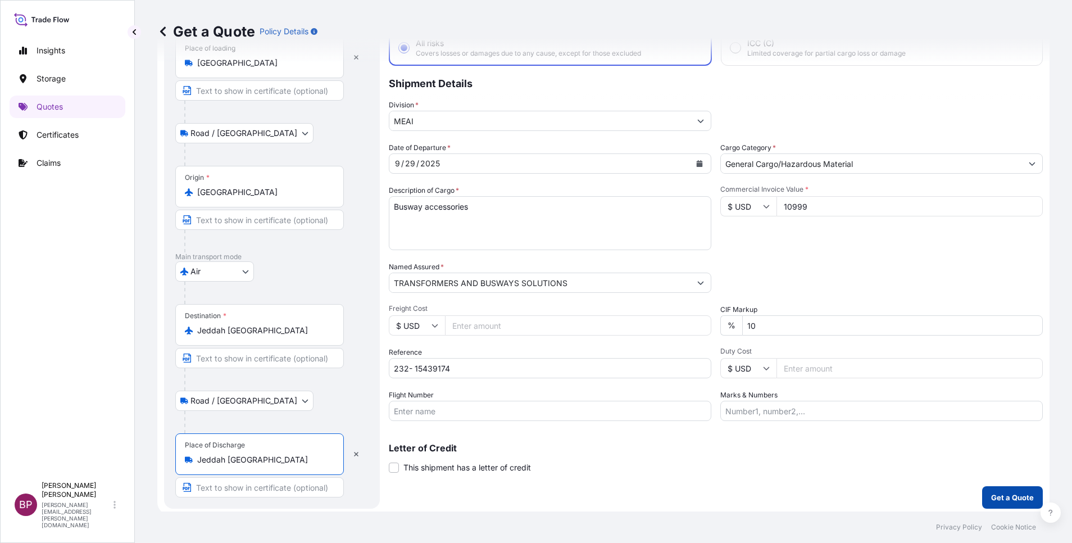
type input "Jeddah [GEOGRAPHIC_DATA]"
click at [1001, 498] on p "Get a Quote" at bounding box center [1012, 496] width 43 height 11
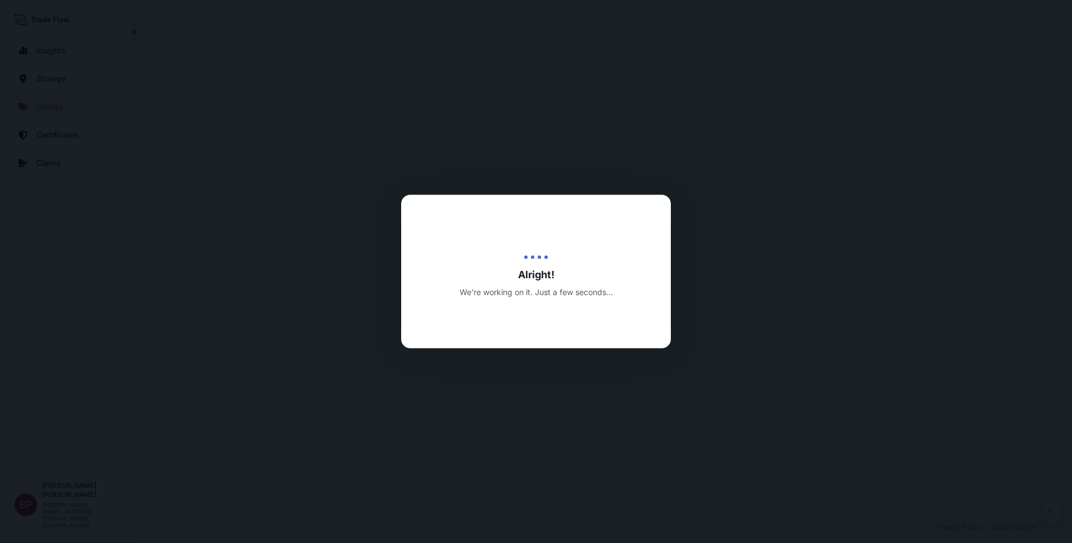
select select "Road / [GEOGRAPHIC_DATA]"
select select "Air"
select select "Road / [GEOGRAPHIC_DATA]"
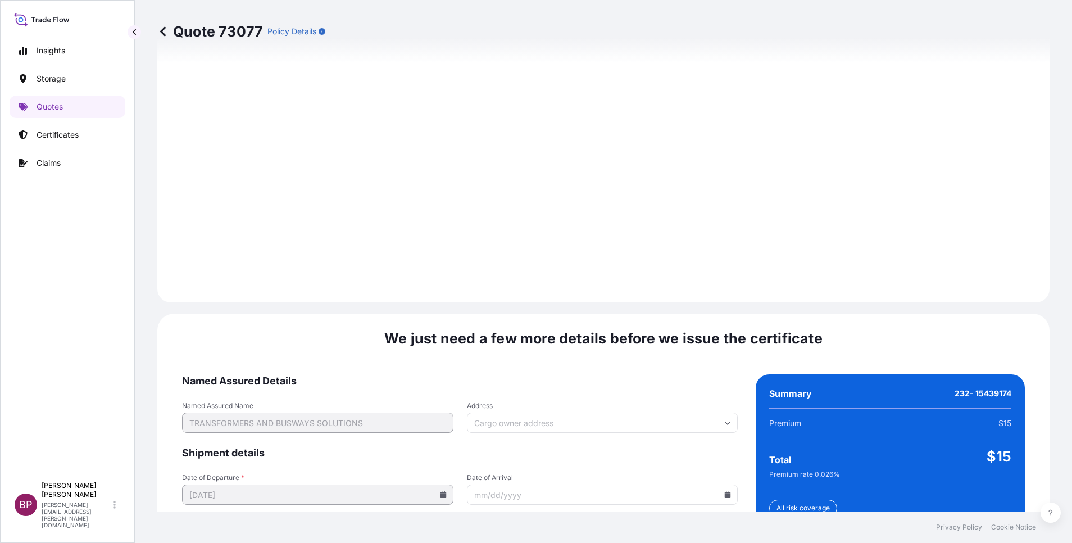
scroll to position [1665, 0]
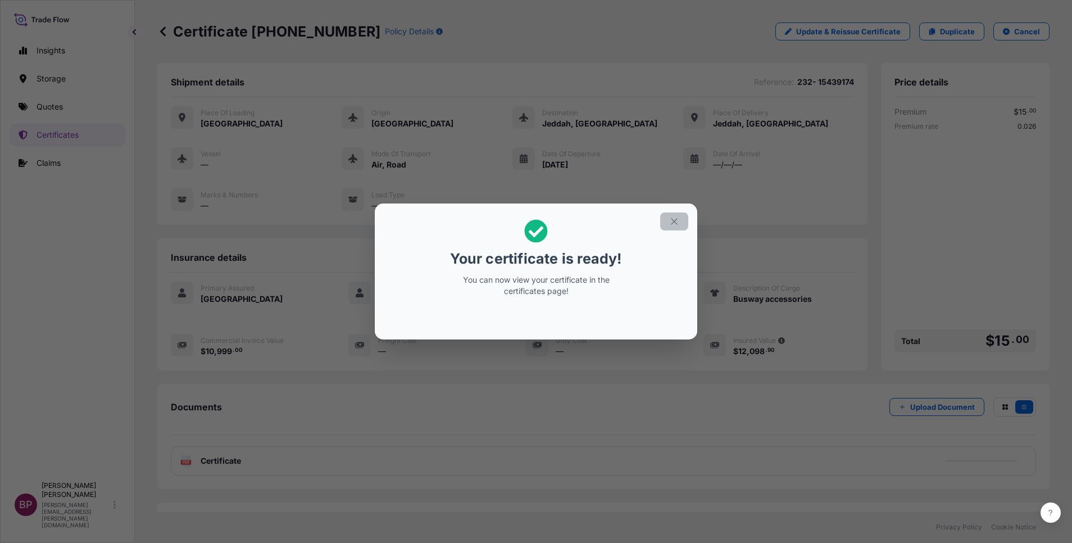
click at [681, 221] on button "button" at bounding box center [674, 221] width 28 height 18
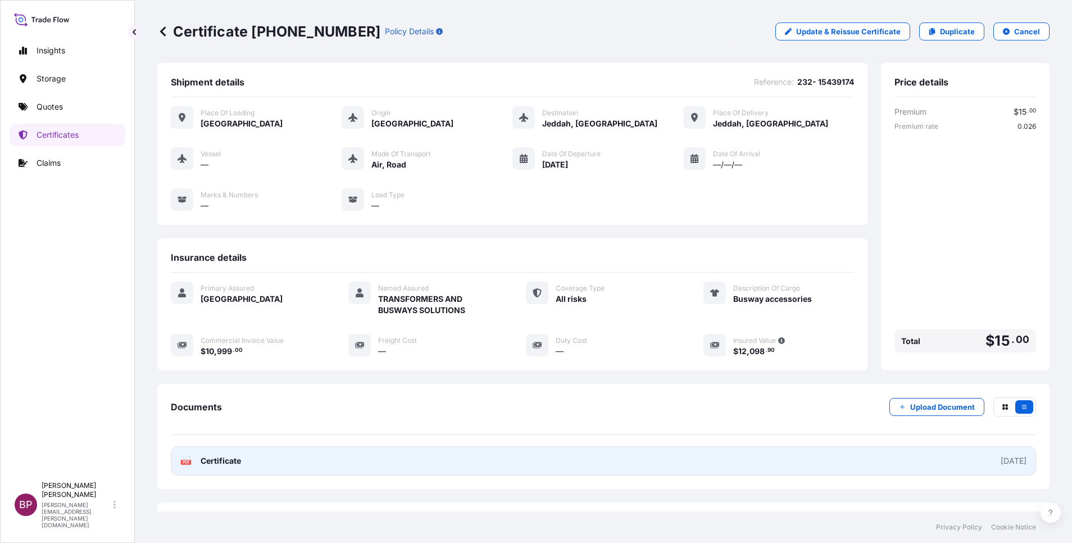
click at [225, 461] on span "Certificate" at bounding box center [221, 460] width 40 height 11
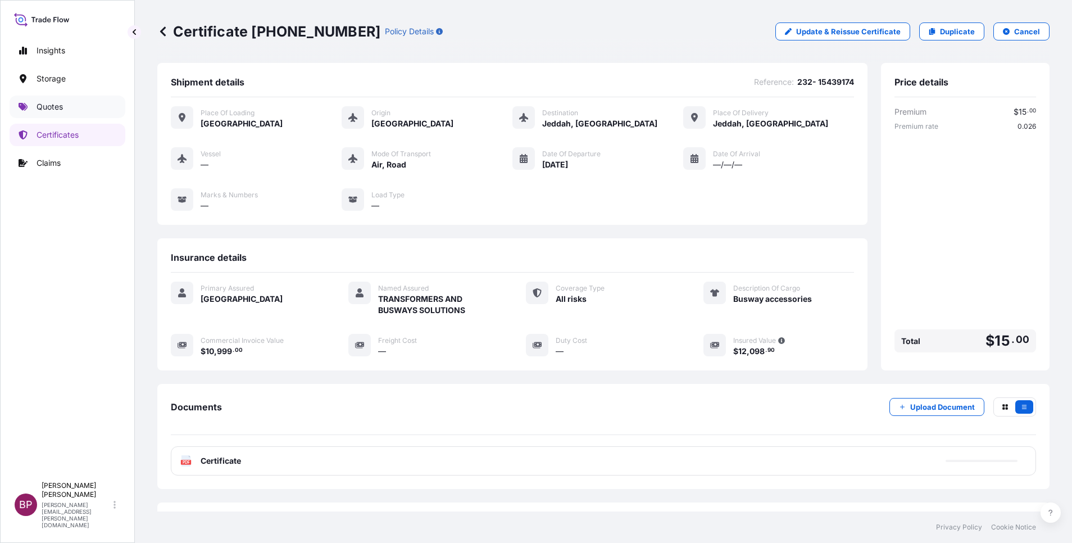
click at [58, 103] on p "Quotes" at bounding box center [50, 106] width 26 height 11
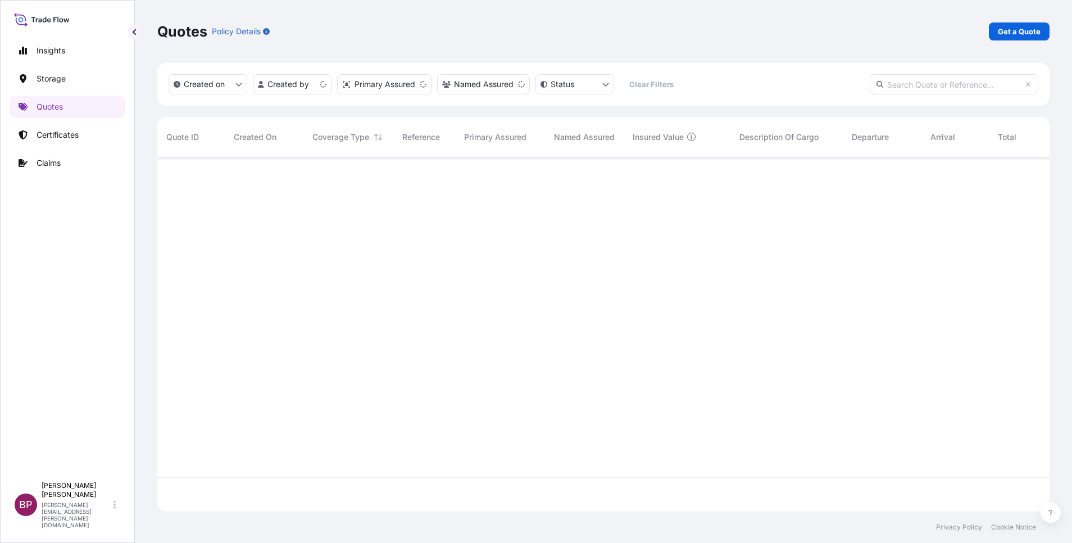
scroll to position [347, 879]
click at [1008, 32] on p "Get a Quote" at bounding box center [1019, 31] width 43 height 11
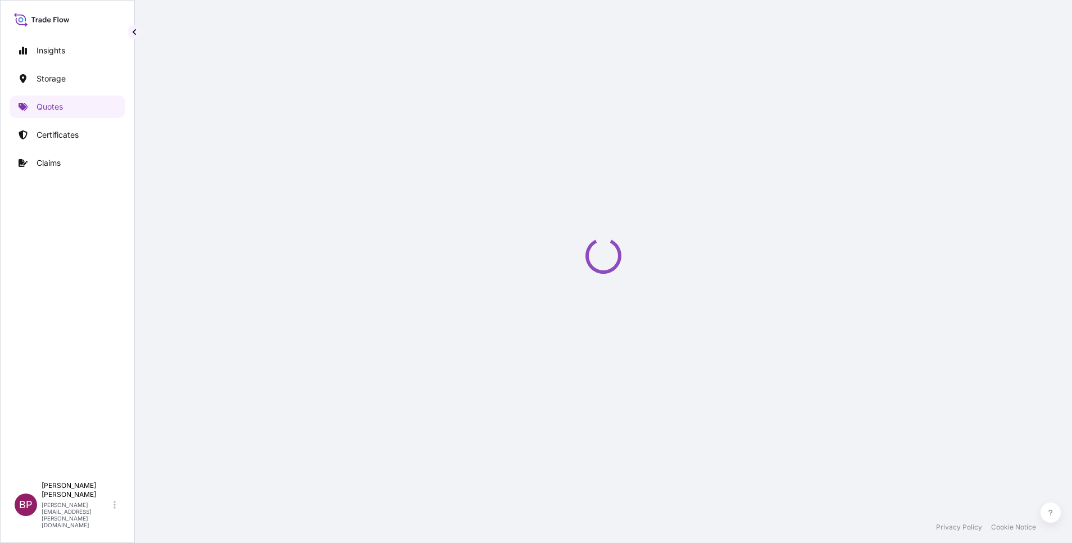
select select "Water"
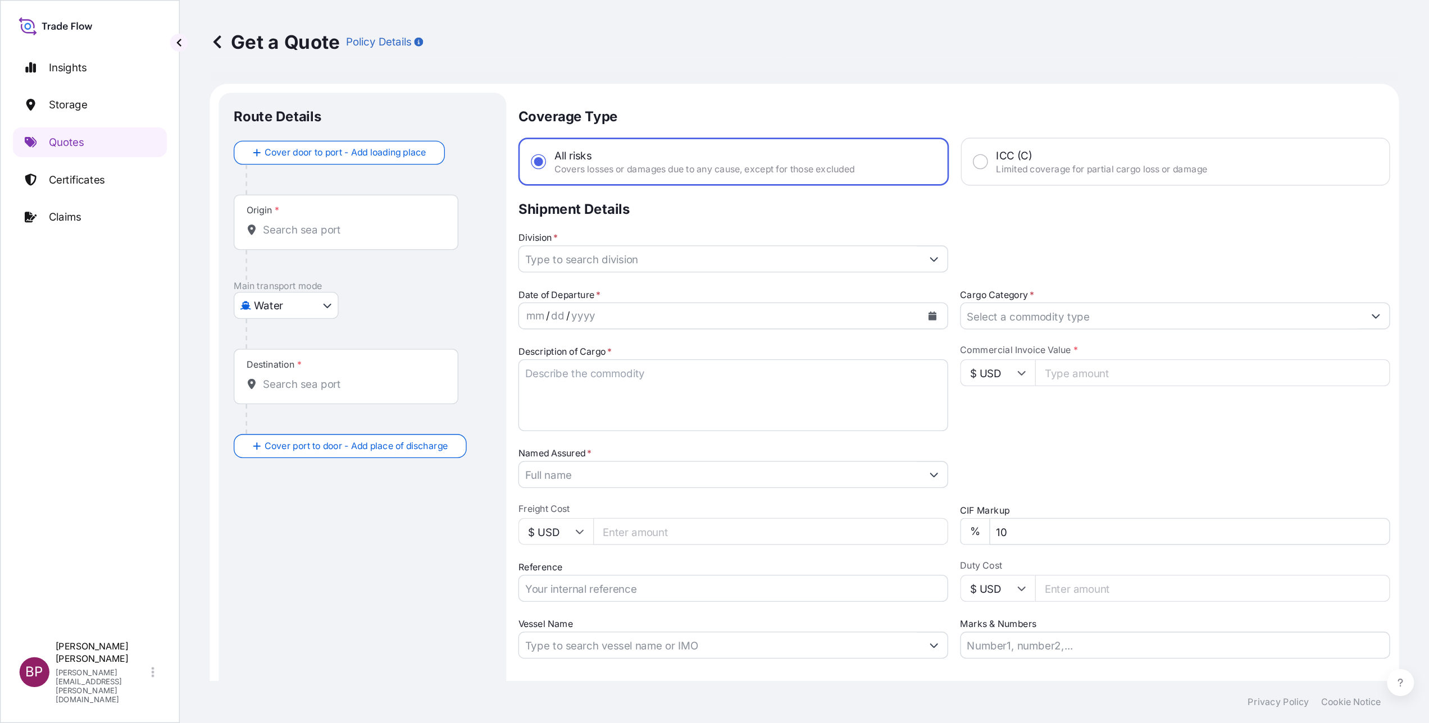
scroll to position [18, 0]
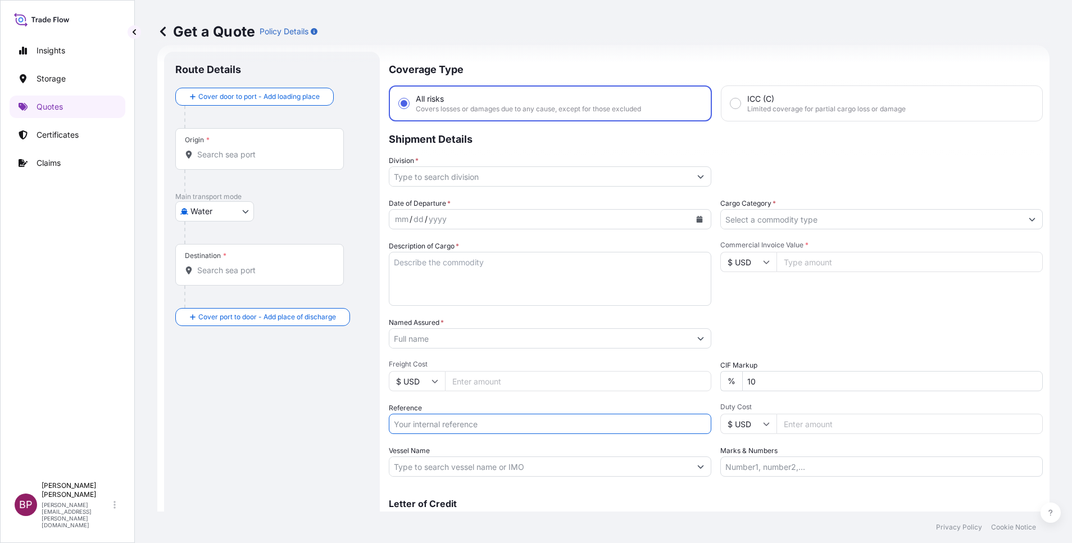
drag, startPoint x: 496, startPoint y: 424, endPoint x: 518, endPoint y: 434, distance: 24.1
click at [497, 422] on input "Reference" at bounding box center [550, 423] width 322 height 20
paste input "SSLS3311 AWB# 7972471791"
type input "SSLS3311 AWB# 7972471791"
click at [472, 334] on input "Named Assured *" at bounding box center [536, 338] width 295 height 20
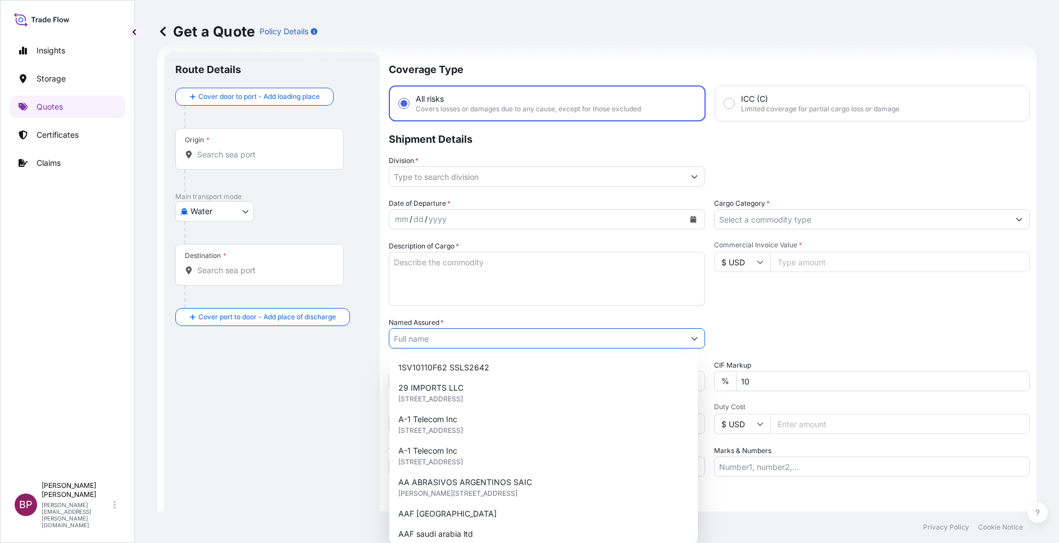
paste input "HUNTING ENERGY SAUDI ARABIA LLC"
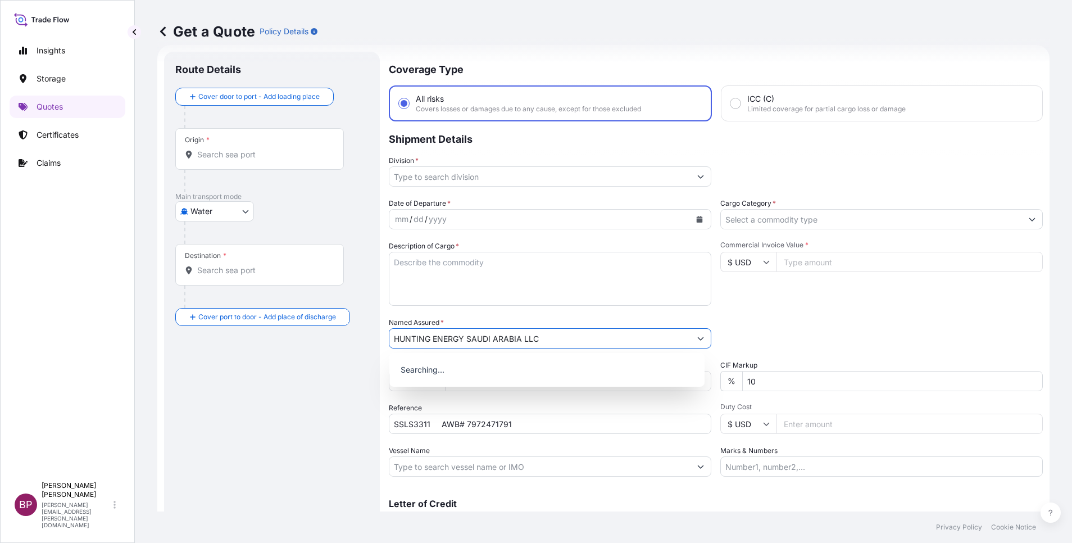
type input "HUNTING ENERGY SAUDI ARABIA LLC"
click at [550, 277] on textarea "Description of Cargo *" at bounding box center [550, 279] width 322 height 54
paste textarea "BACK UP RING PEEK BACK-UP RING"
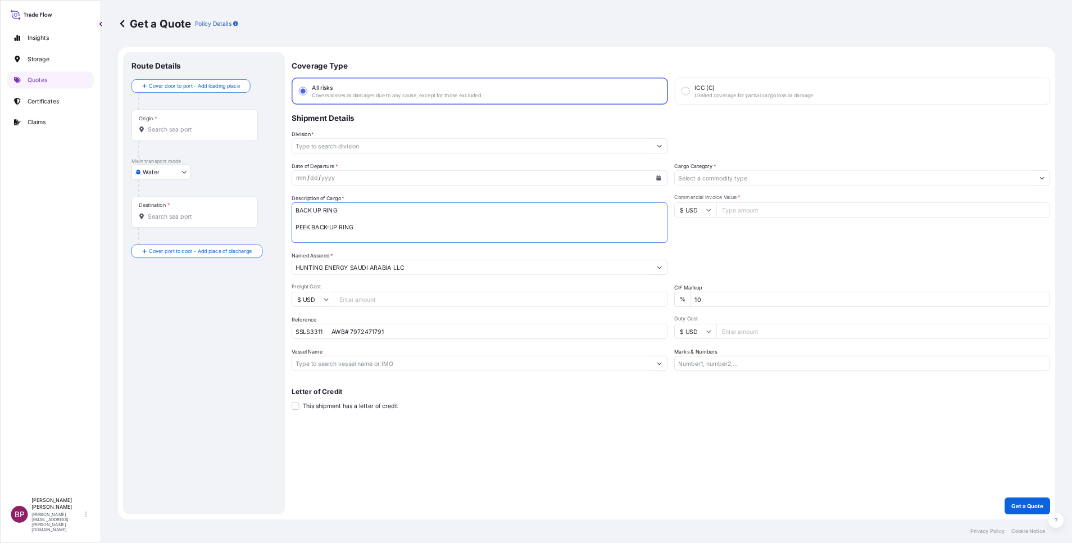
scroll to position [0, 0]
click at [542, 279] on textarea "BACK UP RING PEEK BACK-UP RING" at bounding box center [639, 297] width 501 height 54
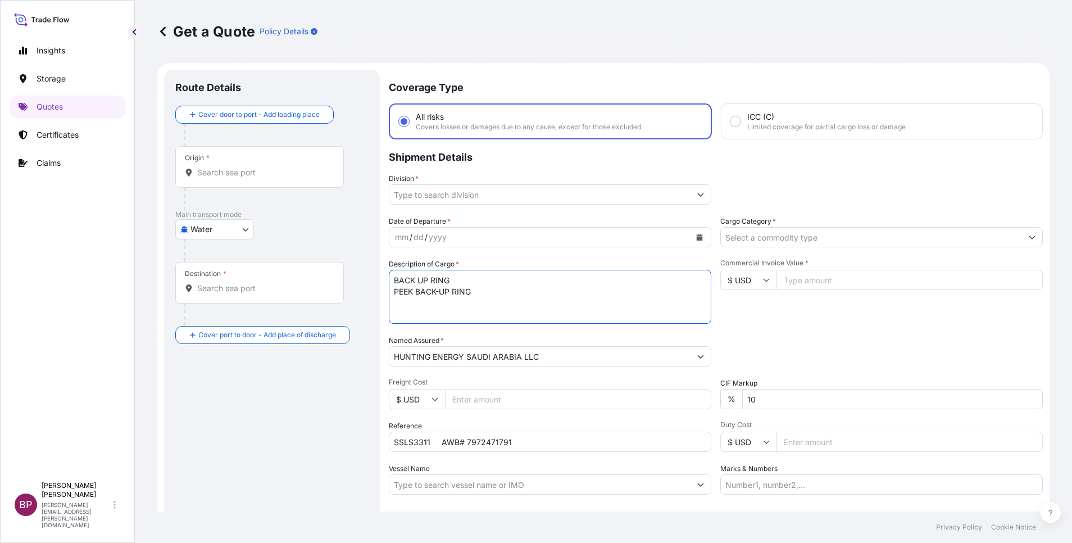
type textarea "BACK UP RING PEEK BACK-UP RING"
drag, startPoint x: 1397, startPoint y: 0, endPoint x: 580, endPoint y: 40, distance: 818.8
click at [580, 40] on div "Get a Quote Policy Details" at bounding box center [603, 31] width 892 height 18
click at [822, 239] on input "Cargo Category *" at bounding box center [871, 237] width 301 height 20
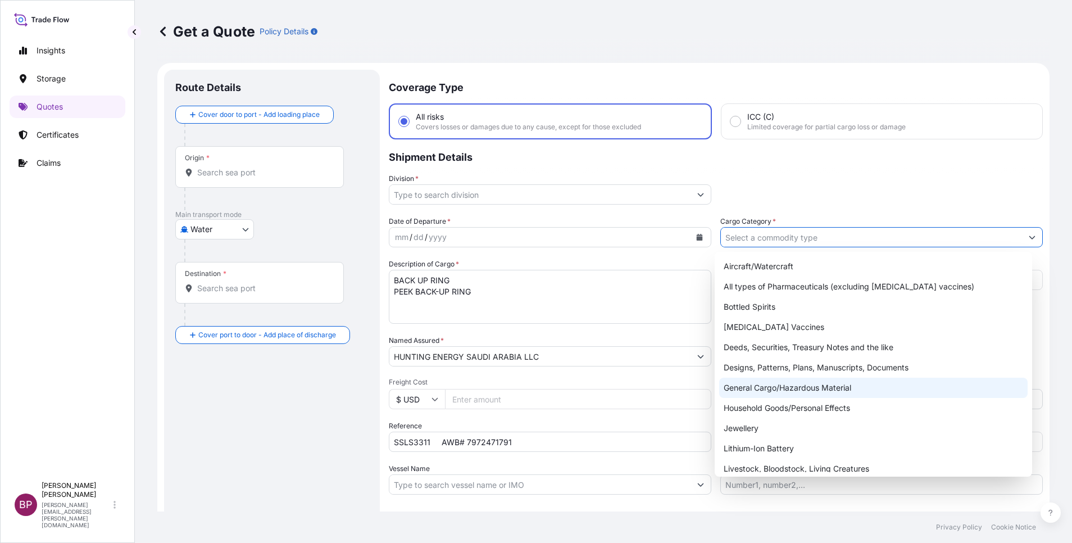
click at [769, 388] on div "General Cargo/Hazardous Material" at bounding box center [873, 387] width 308 height 20
type input "General Cargo/Hazardous Material"
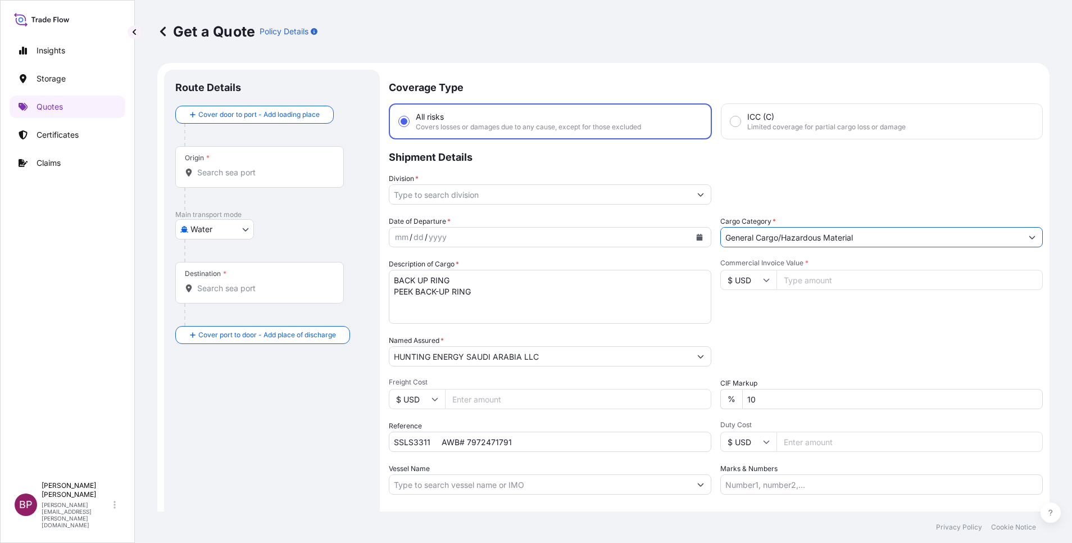
click at [681, 191] on input "Division *" at bounding box center [539, 194] width 301 height 20
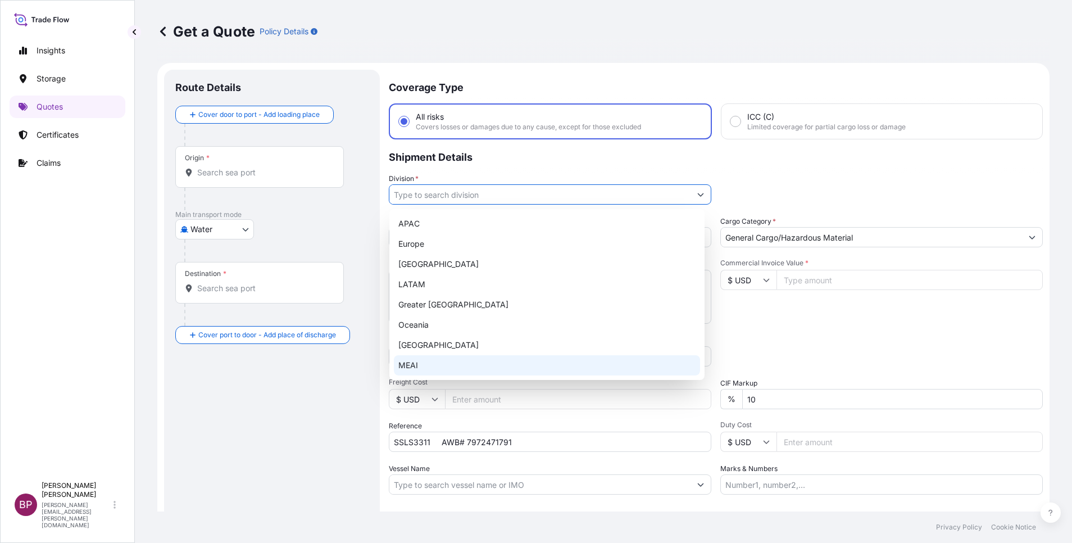
click at [470, 360] on div "MEAI" at bounding box center [547, 365] width 306 height 20
type input "MEAI"
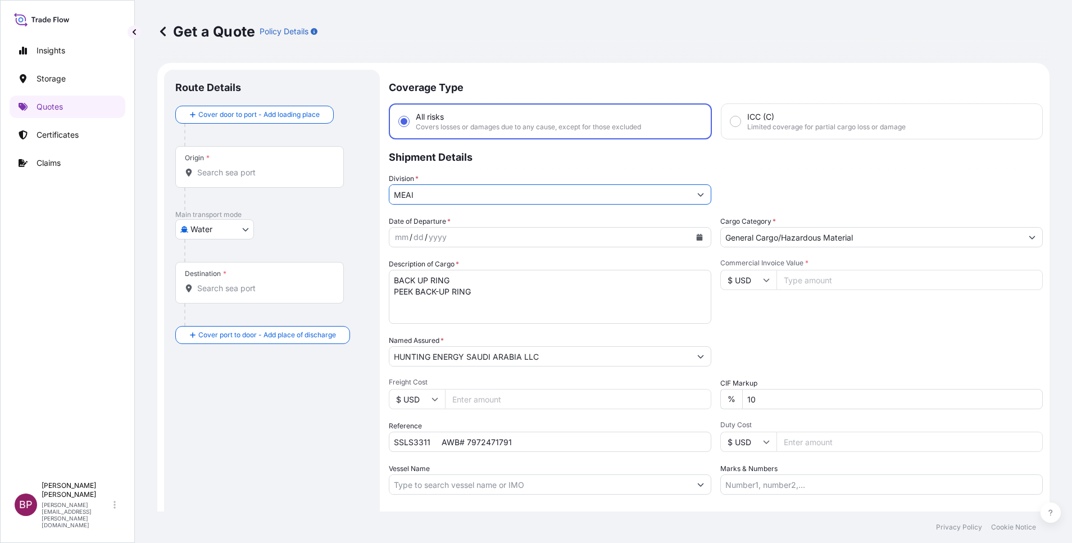
click at [794, 280] on input "Commercial Invoice Value *" at bounding box center [909, 280] width 266 height 20
paste input "16888.80"
type input "16888.80"
click at [664, 397] on div "Date of Departure * mm / dd / yyyy Cargo Category * General Cargo/Hazardous Mat…" at bounding box center [716, 355] width 654 height 279
type input "0"
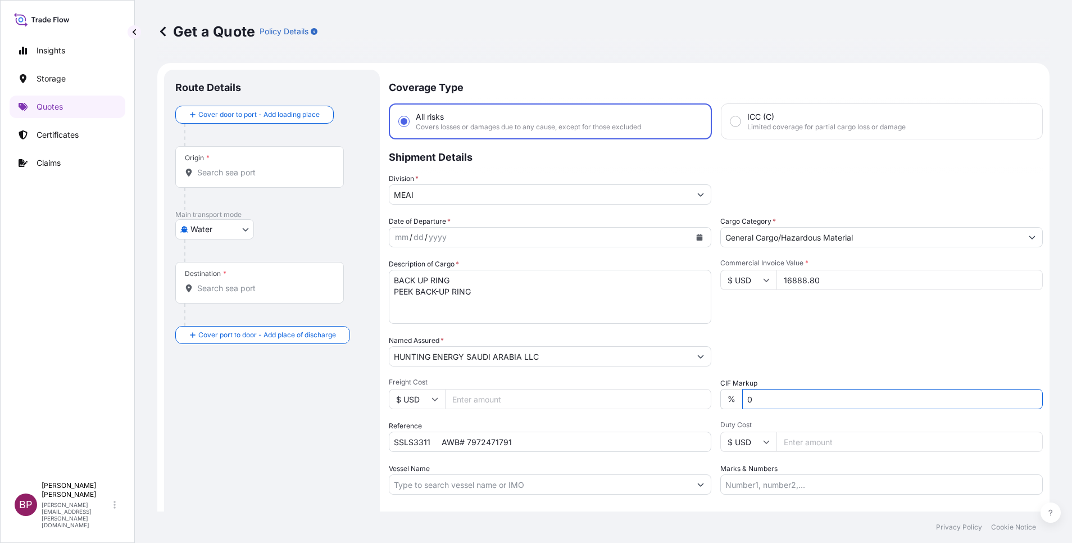
click at [696, 239] on icon "Calendar" at bounding box center [699, 237] width 6 height 7
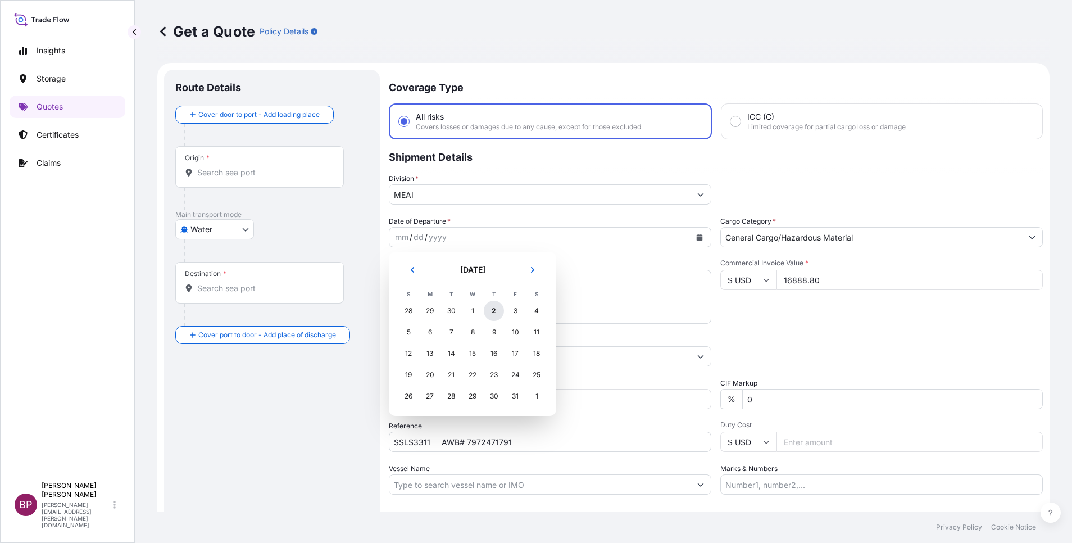
click at [495, 309] on div "2" at bounding box center [494, 311] width 20 height 20
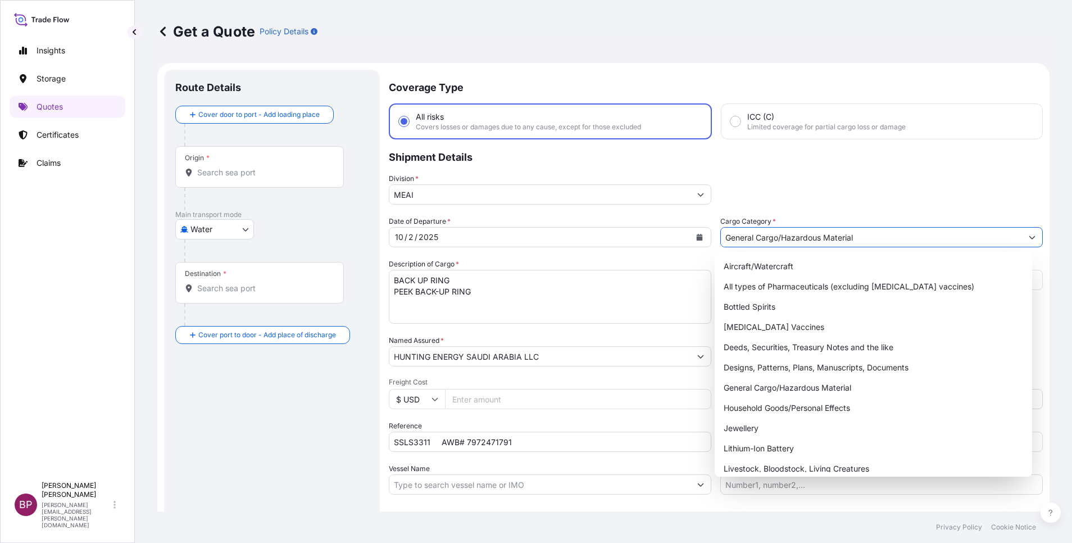
click at [243, 233] on body "20 options available. Selected Date: [DATE] Insights Storage Quotes Certificate…" at bounding box center [536, 271] width 1072 height 543
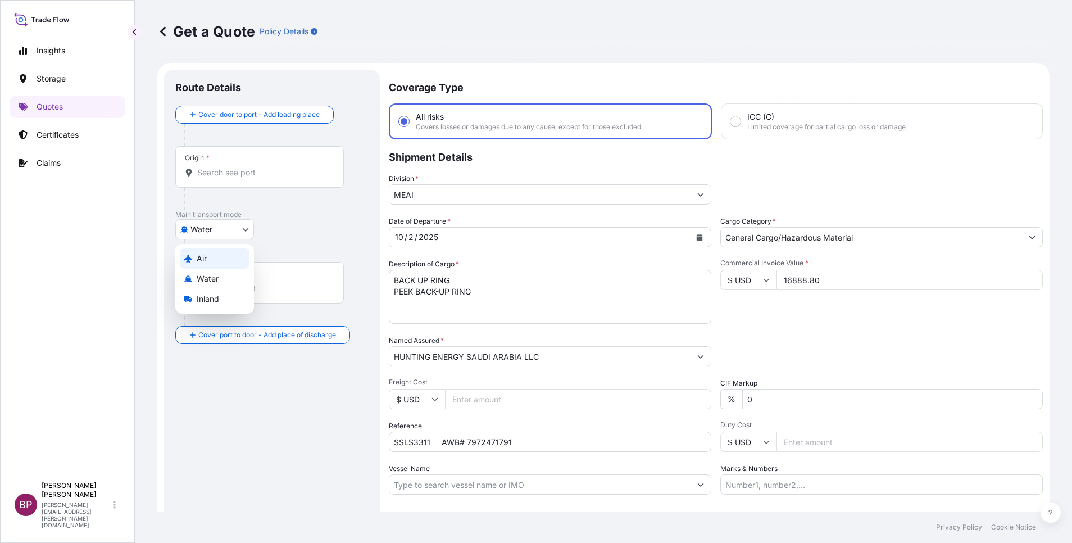
click at [209, 254] on div "Air" at bounding box center [215, 258] width 70 height 20
select select "Air"
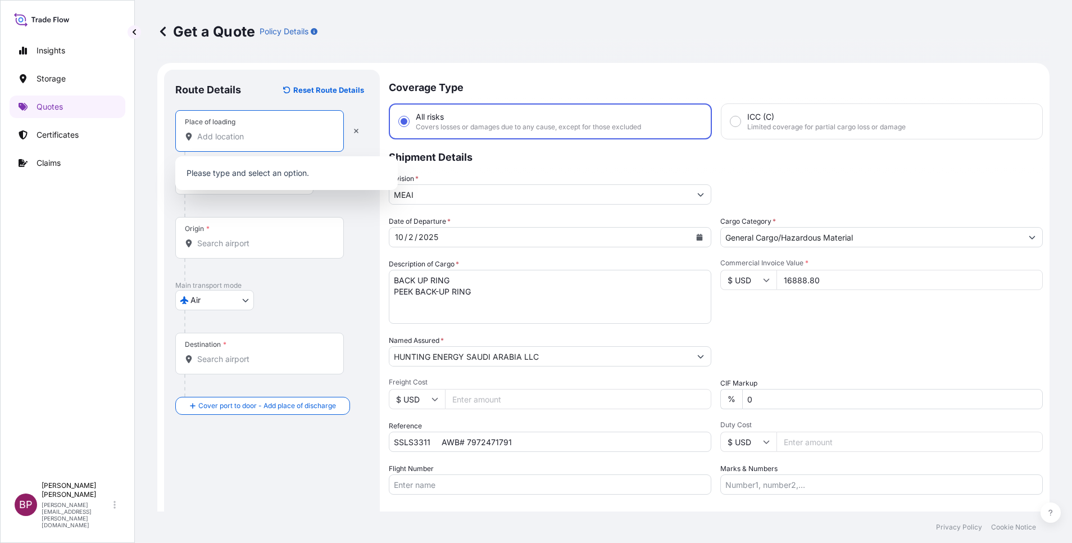
click at [281, 132] on input "Place of loading" at bounding box center [263, 136] width 133 height 11
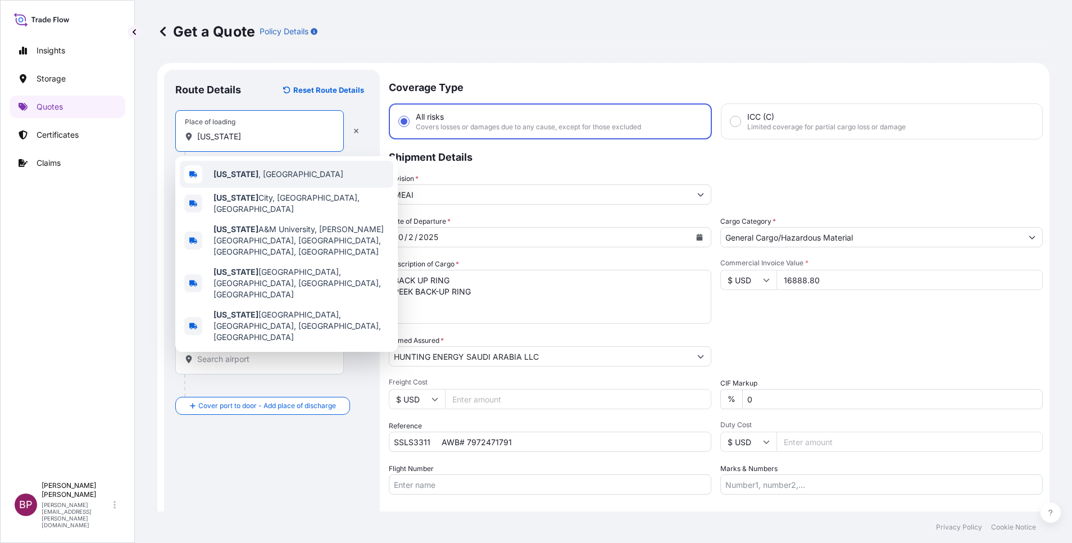
click at [250, 176] on span "[US_STATE] , [GEOGRAPHIC_DATA]" at bounding box center [278, 174] width 130 height 11
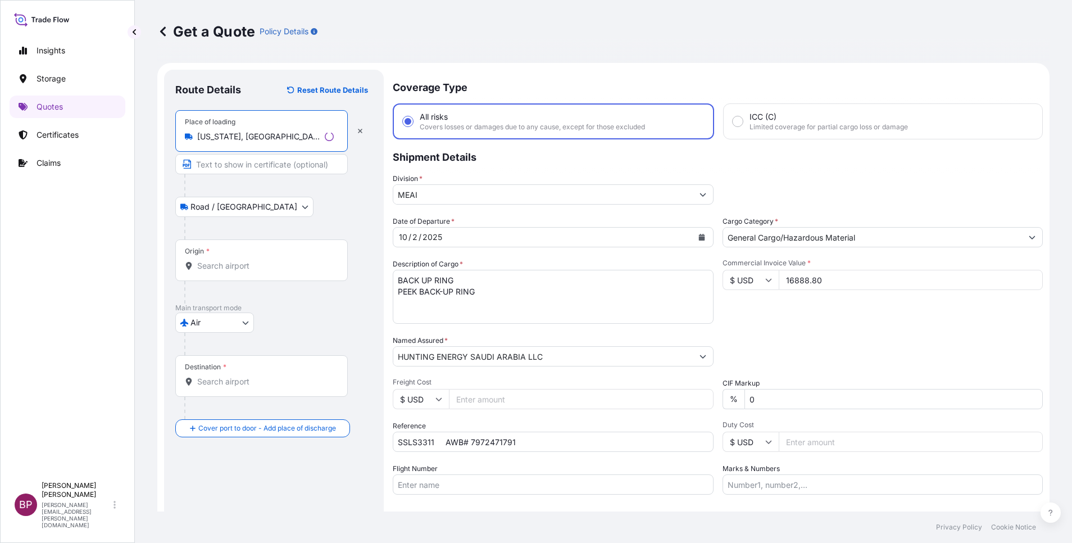
type input "[US_STATE], [GEOGRAPHIC_DATA]"
click at [233, 263] on input "Origin *" at bounding box center [265, 265] width 136 height 11
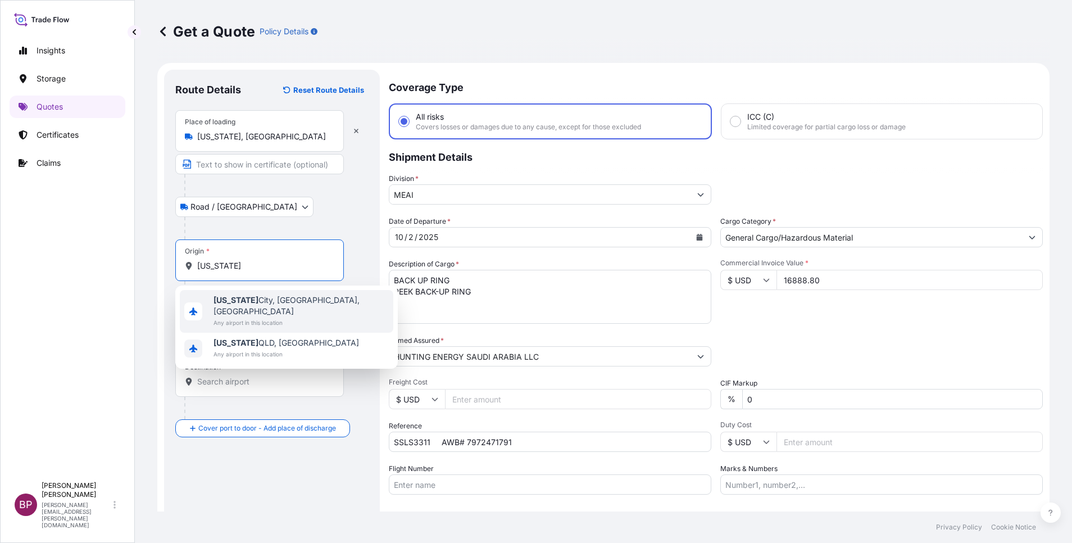
click at [276, 317] on span "Any airport in this location" at bounding box center [300, 322] width 175 height 11
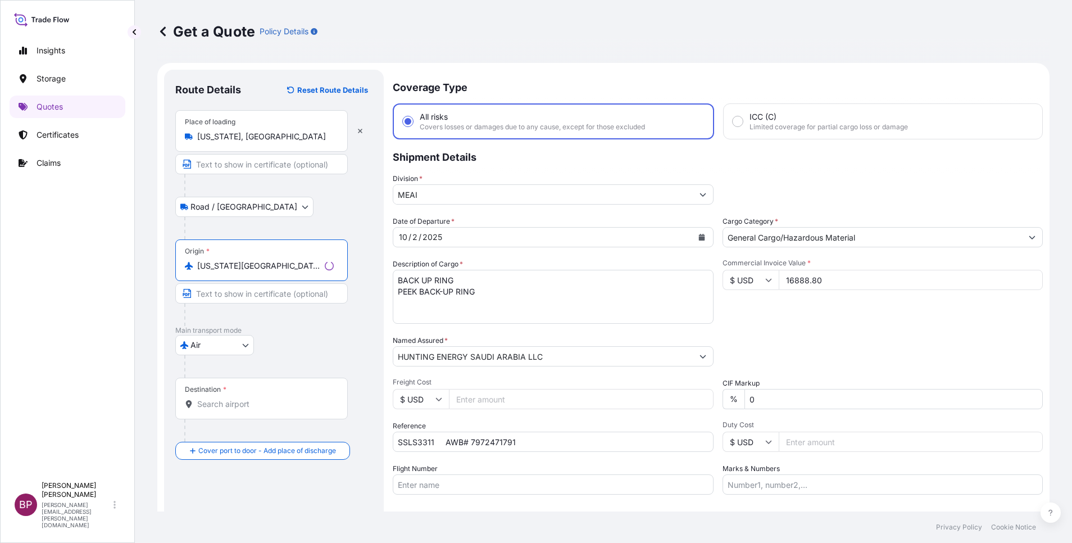
type input "[US_STATE][GEOGRAPHIC_DATA], [GEOGRAPHIC_DATA], [GEOGRAPHIC_DATA]"
click at [243, 407] on input "Destination *" at bounding box center [265, 403] width 136 height 11
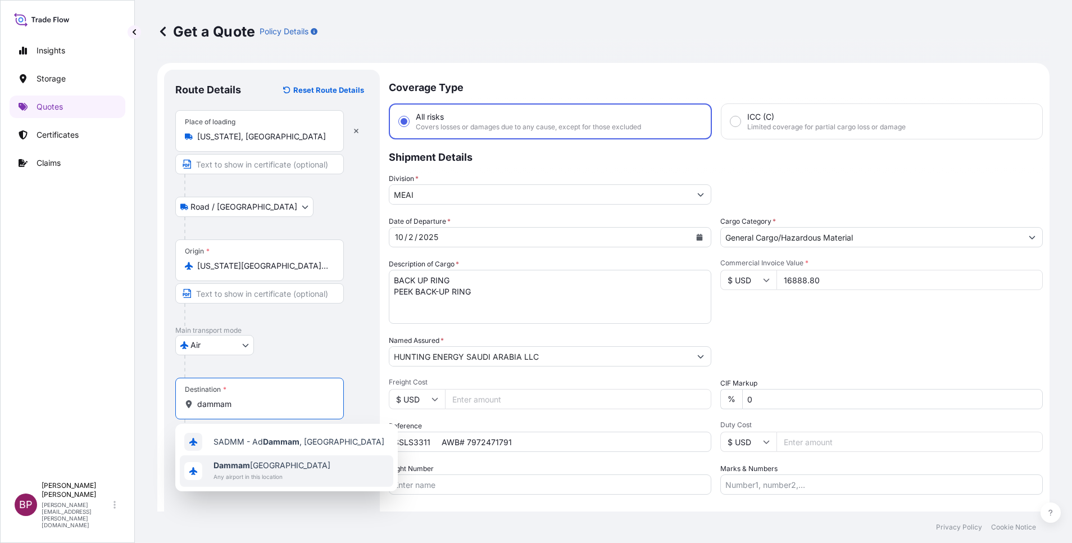
click at [265, 465] on span "Dammam [GEOGRAPHIC_DATA]" at bounding box center [271, 464] width 117 height 11
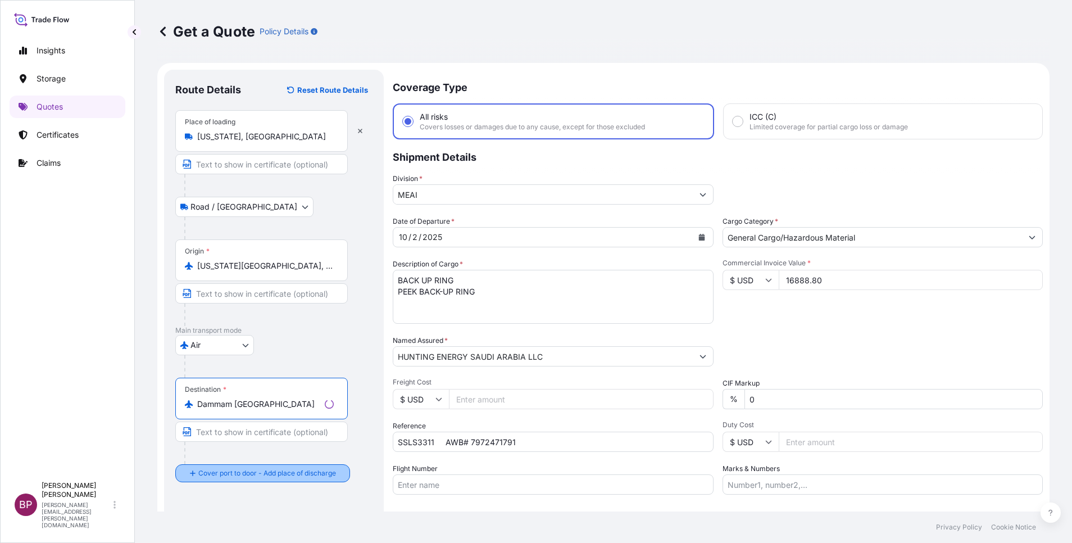
type input "Dammam [GEOGRAPHIC_DATA]"
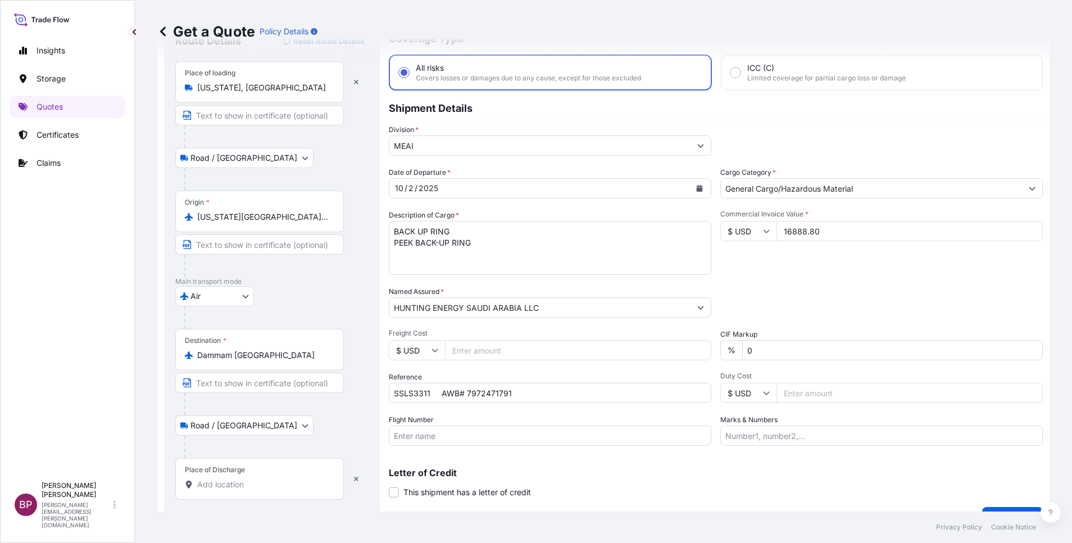
scroll to position [74, 0]
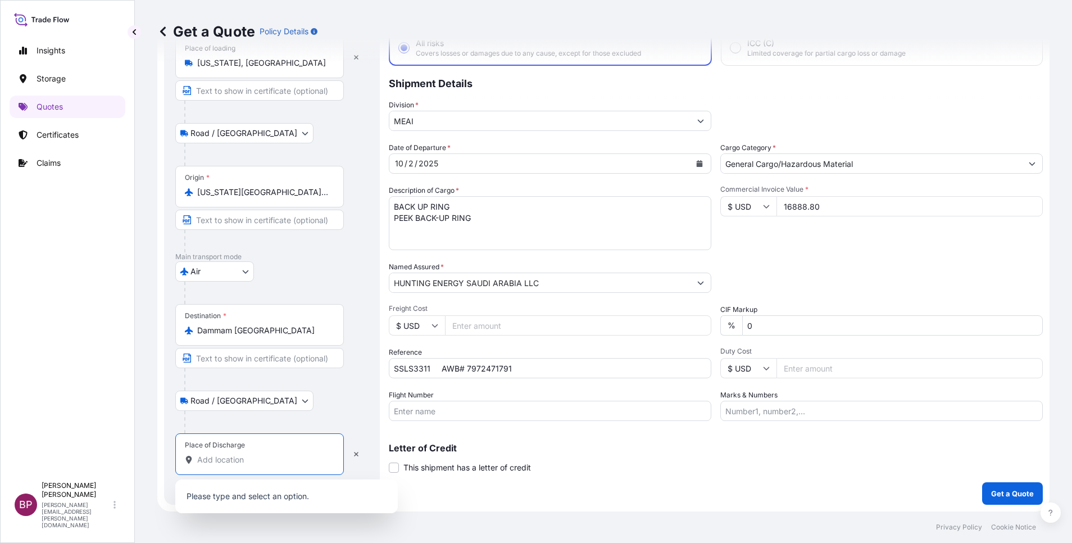
click at [249, 463] on input "Place of Discharge" at bounding box center [263, 459] width 133 height 11
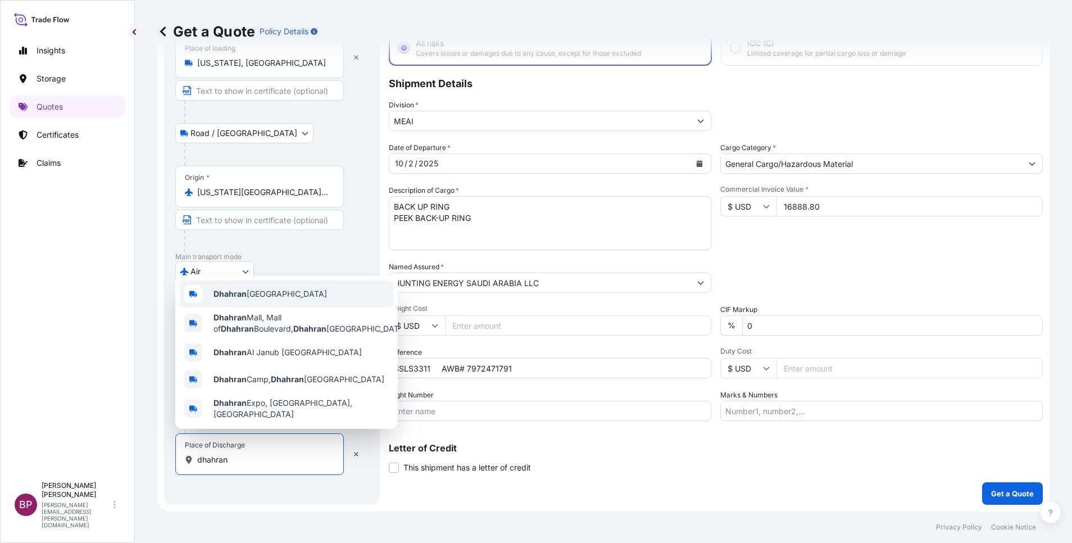
click at [293, 293] on span "Dhahran [GEOGRAPHIC_DATA]" at bounding box center [269, 293] width 113 height 11
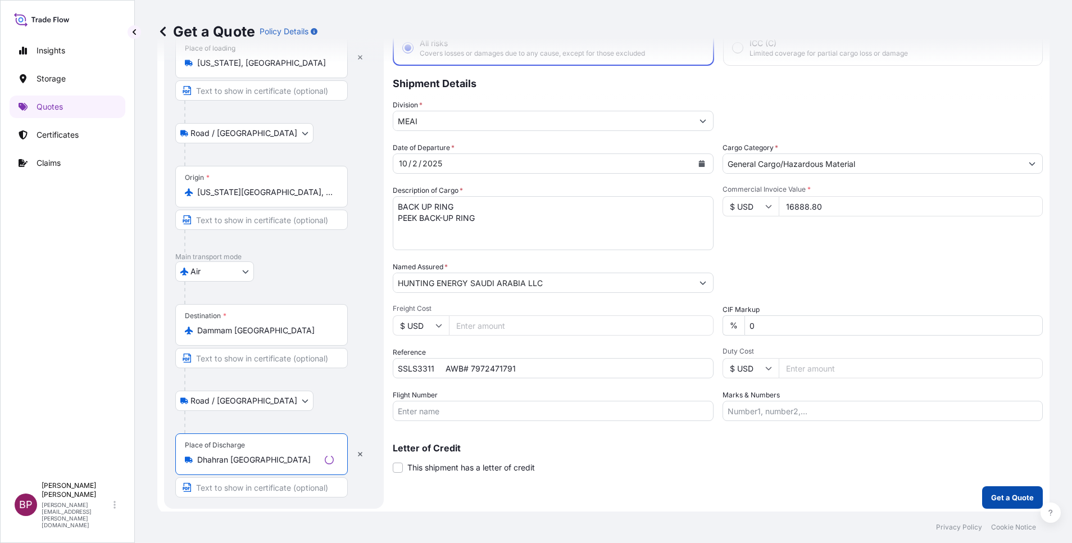
type input "Dhahran [GEOGRAPHIC_DATA]"
click at [1000, 494] on p "Get a Quote" at bounding box center [1012, 496] width 43 height 11
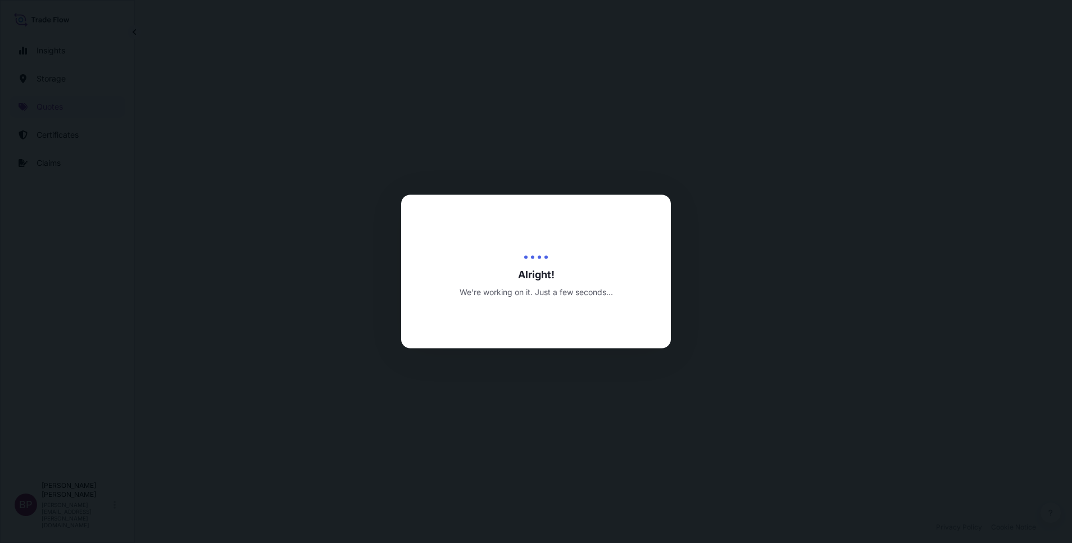
select select "Road / [GEOGRAPHIC_DATA]"
select select "Air"
select select "Road / [GEOGRAPHIC_DATA]"
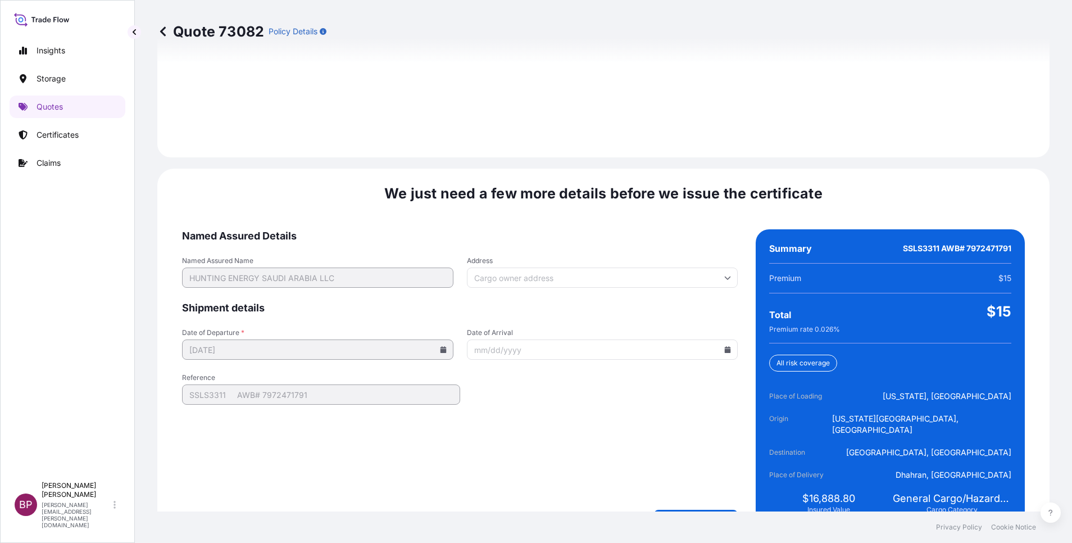
scroll to position [1665, 0]
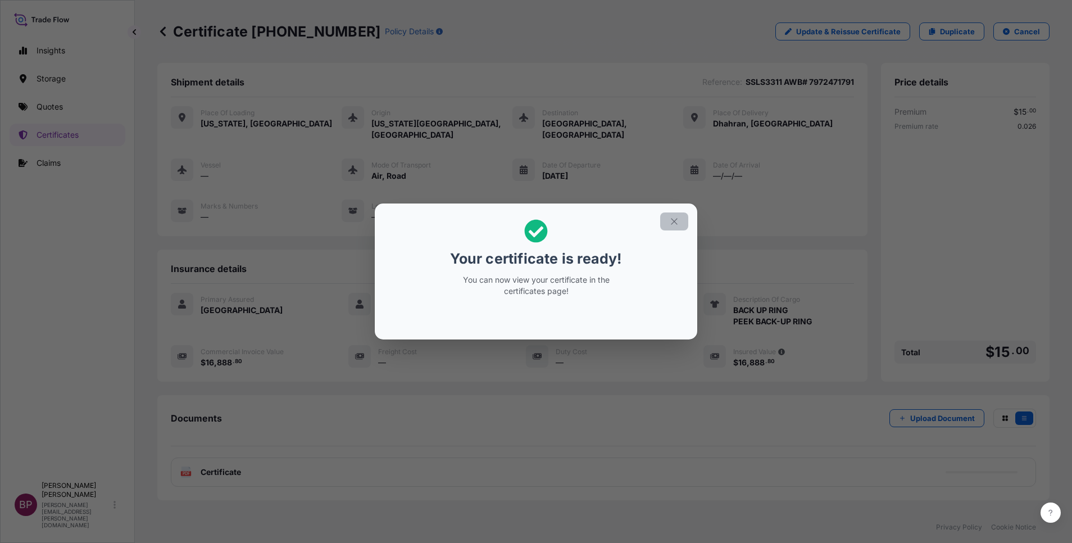
click at [678, 222] on icon "button" at bounding box center [674, 221] width 10 height 10
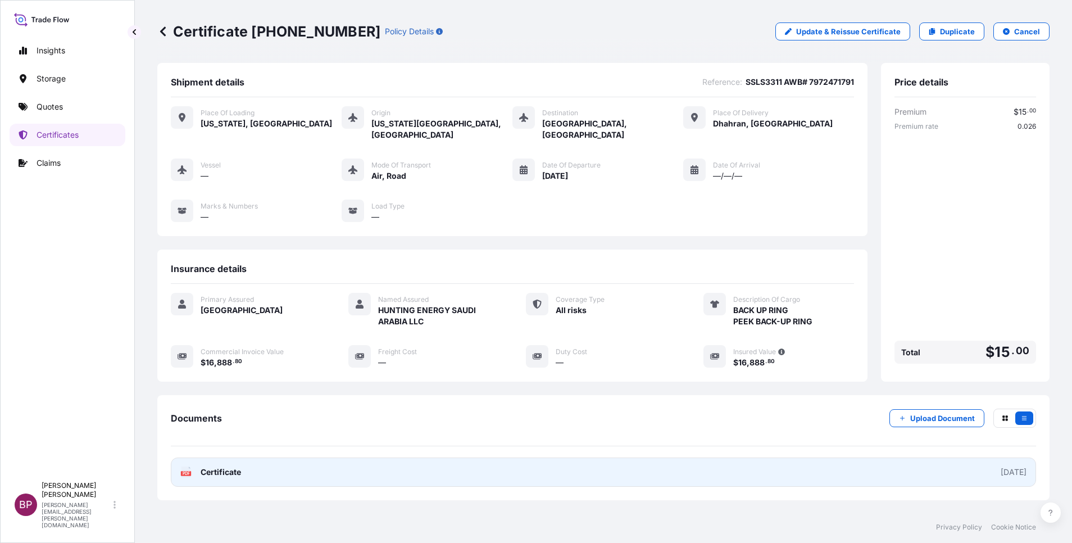
click at [230, 466] on span "Certificate" at bounding box center [221, 471] width 40 height 11
